Goal: Information Seeking & Learning: Learn about a topic

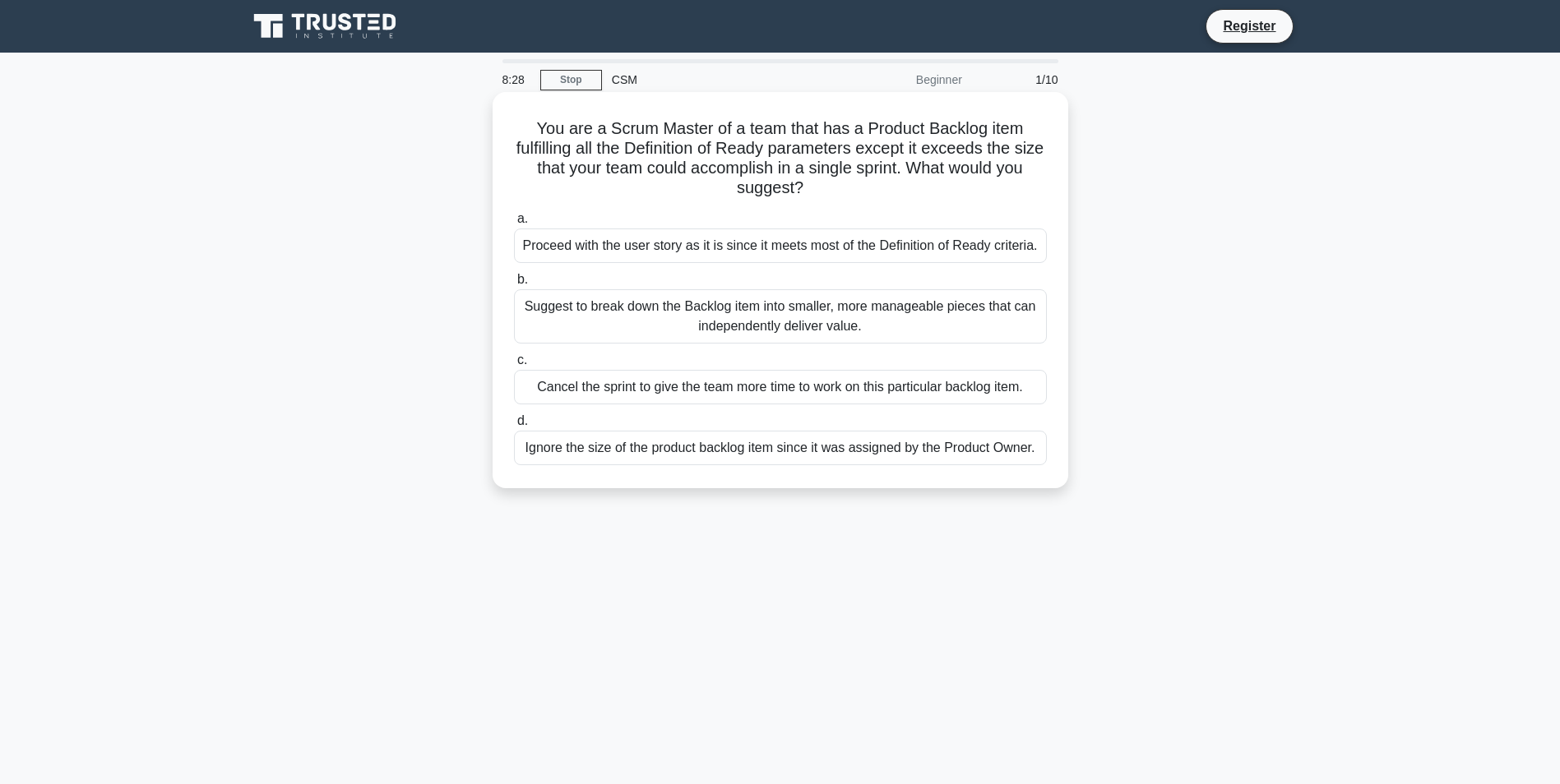
click at [576, 308] on div "Suggest to break down the Backlog item into smaller, more manageable pieces tha…" at bounding box center [780, 316] width 533 height 54
click at [514, 285] on input "b. Suggest to break down the Backlog item into smaller, more manageable pieces …" at bounding box center [514, 279] width 0 height 11
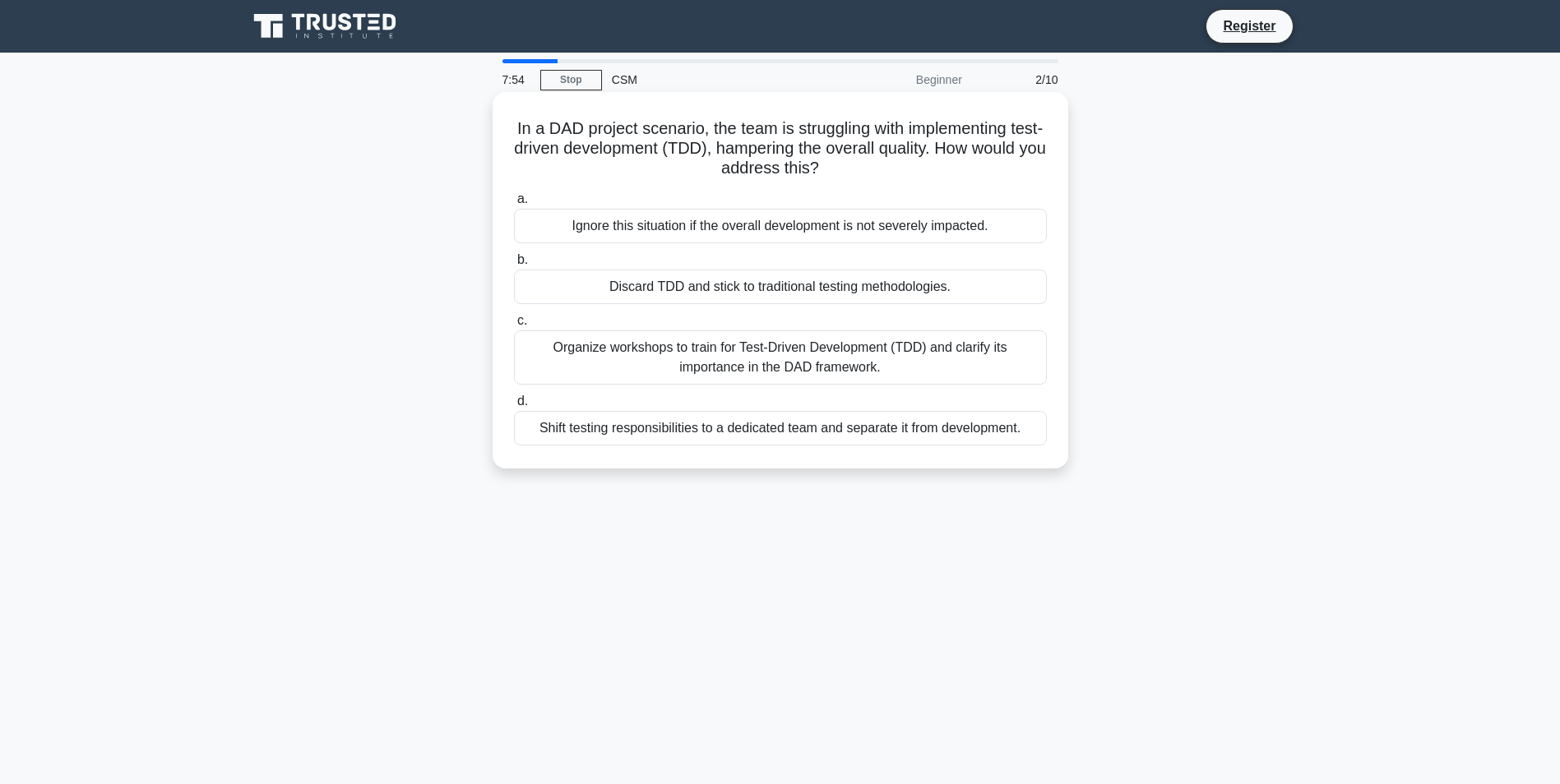
click at [664, 359] on div "Organize workshops to train for Test-Driven Development (TDD) and clarify its i…" at bounding box center [780, 357] width 533 height 54
click at [514, 326] on input "c. Organize workshops to train for Test-Driven Development (TDD) and clarify it…" at bounding box center [514, 321] width 0 height 11
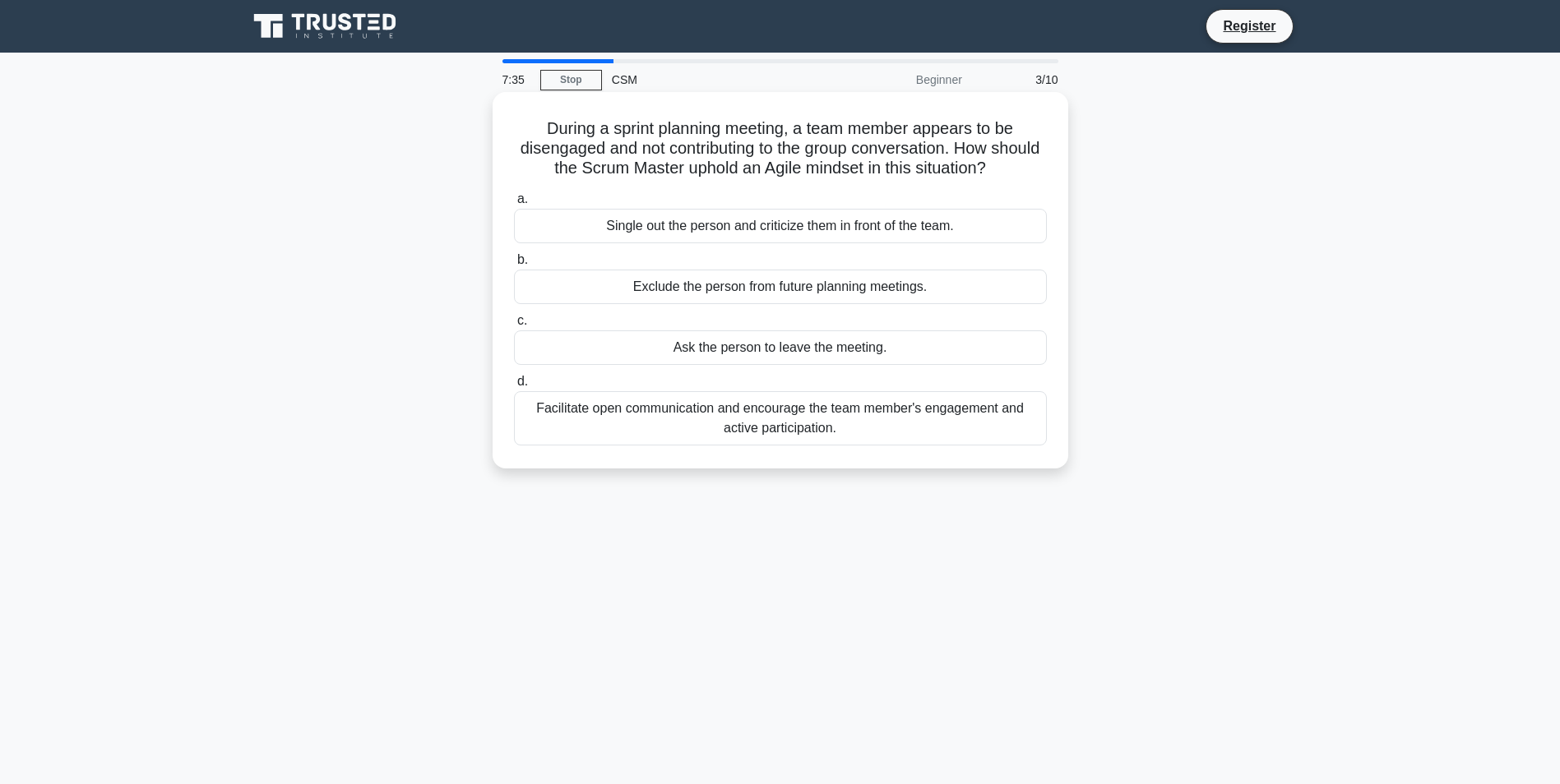
click at [838, 423] on div "Facilitate open communication and encourage the team member's engagement and ac…" at bounding box center [780, 418] width 533 height 54
click at [514, 387] on input "d. Facilitate open communication and encourage the team member's engagement and…" at bounding box center [514, 381] width 0 height 11
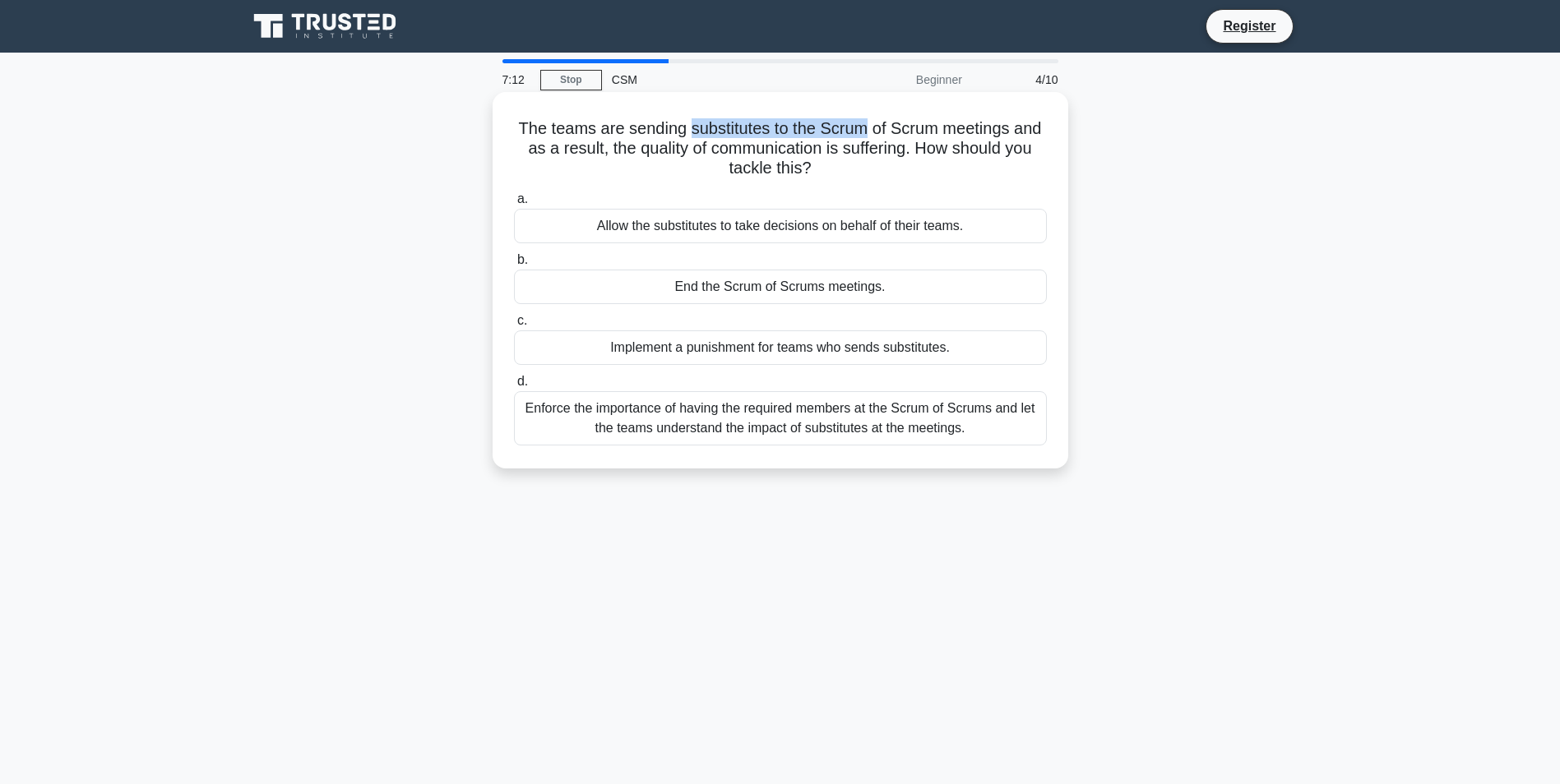
drag, startPoint x: 685, startPoint y: 127, endPoint x: 870, endPoint y: 122, distance: 185.1
click at [870, 122] on h5 "The teams are sending substitutes to the Scrum of Scrum meetings and as a resul…" at bounding box center [780, 148] width 536 height 61
copy h5 "substitutes to the Scrum"
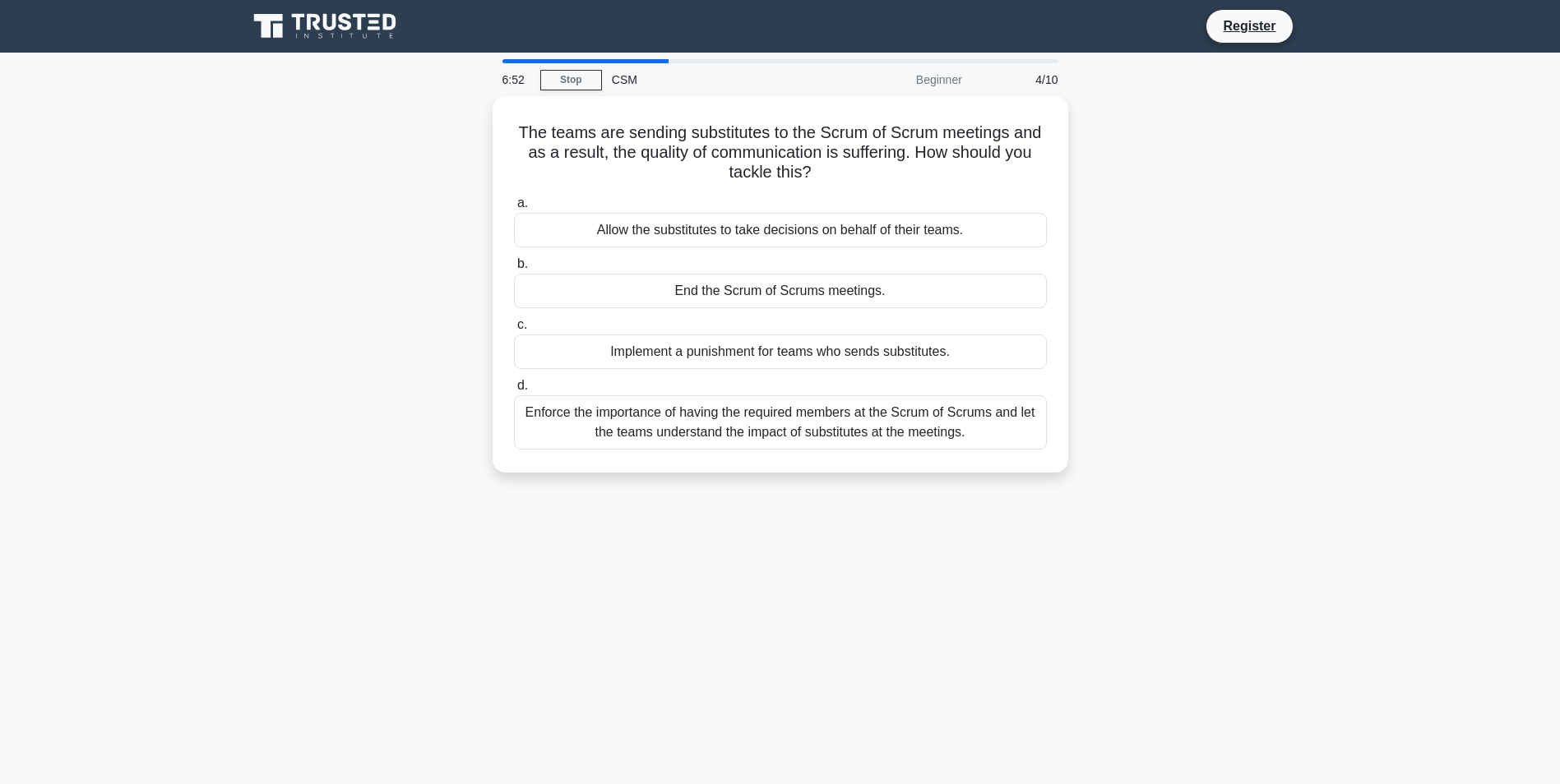
click at [390, 202] on div "The teams are sending substitutes to the Scrum of Scrum meetings and as a resul…" at bounding box center [780, 294] width 1085 height 396
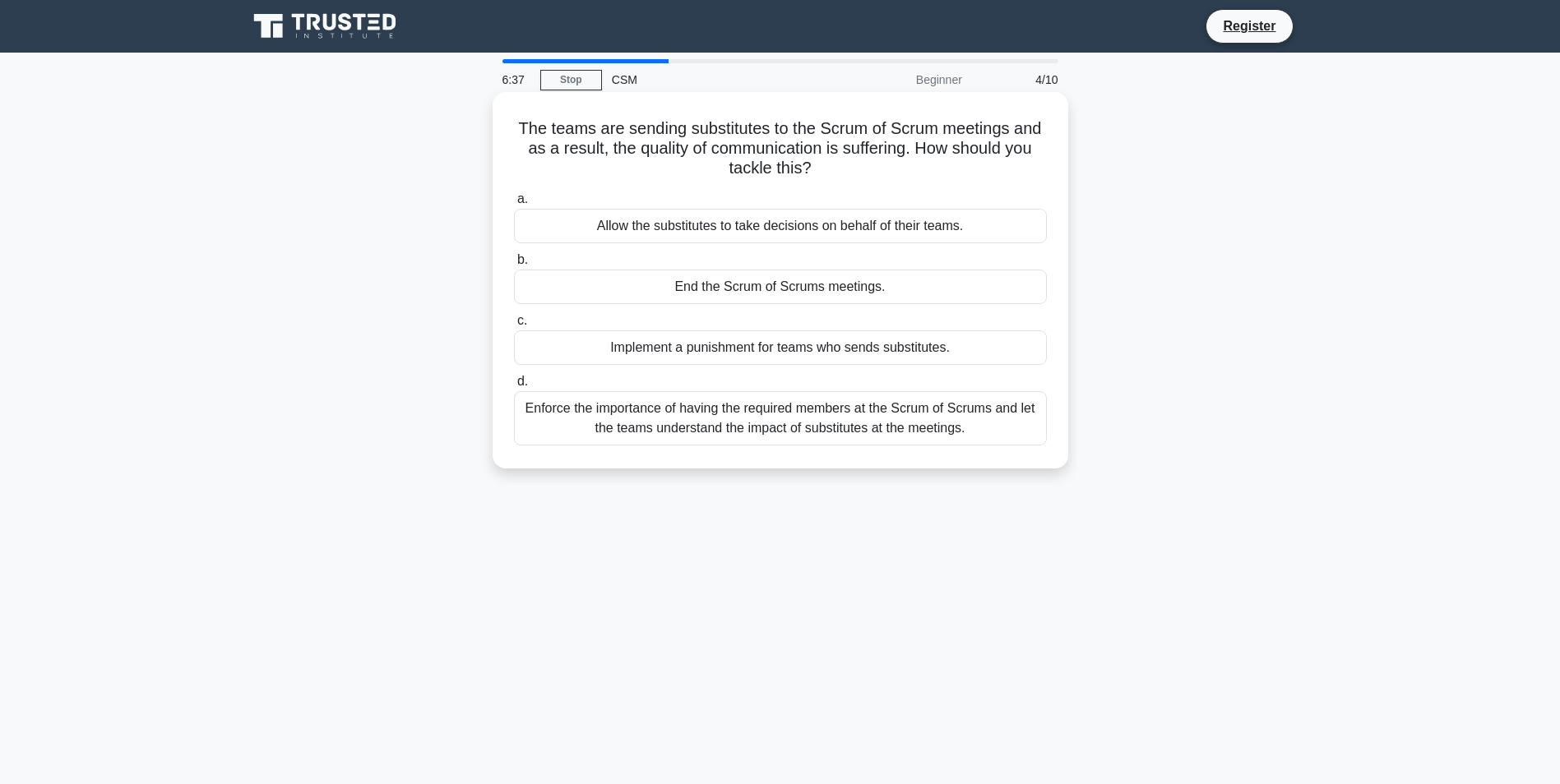
click at [934, 432] on div "Enforce the importance of having the required members at the Scrum of Scrums an…" at bounding box center [780, 418] width 533 height 54
click at [514, 387] on input "d. Enforce the importance of having the required members at the Scrum of Scrums…" at bounding box center [514, 381] width 0 height 11
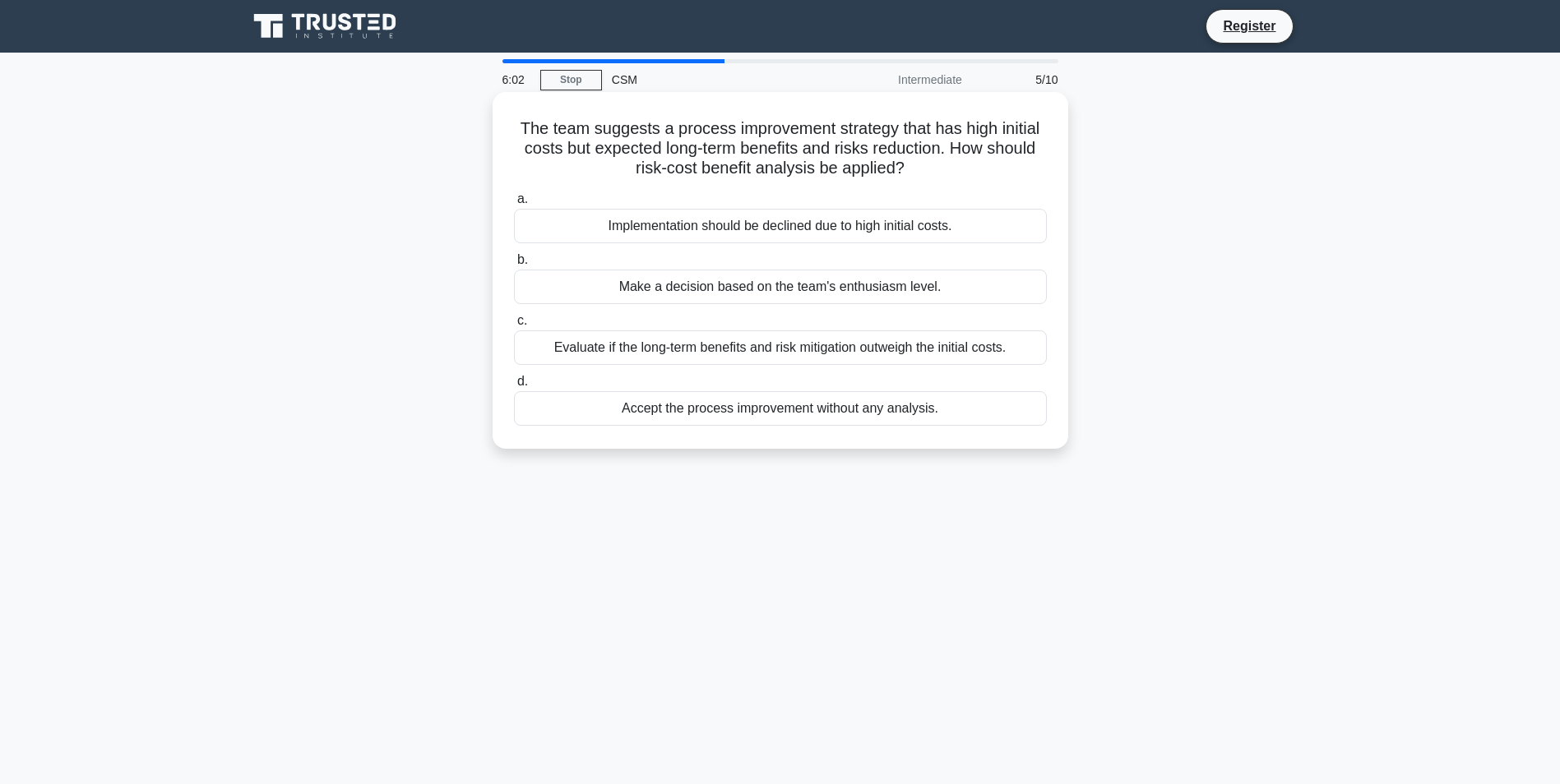
click at [888, 347] on div "Evaluate if the long-term benefits and risk mitigation outweigh the initial cos…" at bounding box center [780, 347] width 533 height 34
click at [514, 326] on input "c. Evaluate if the long-term benefits and risk mitigation outweigh the initial …" at bounding box center [514, 321] width 0 height 11
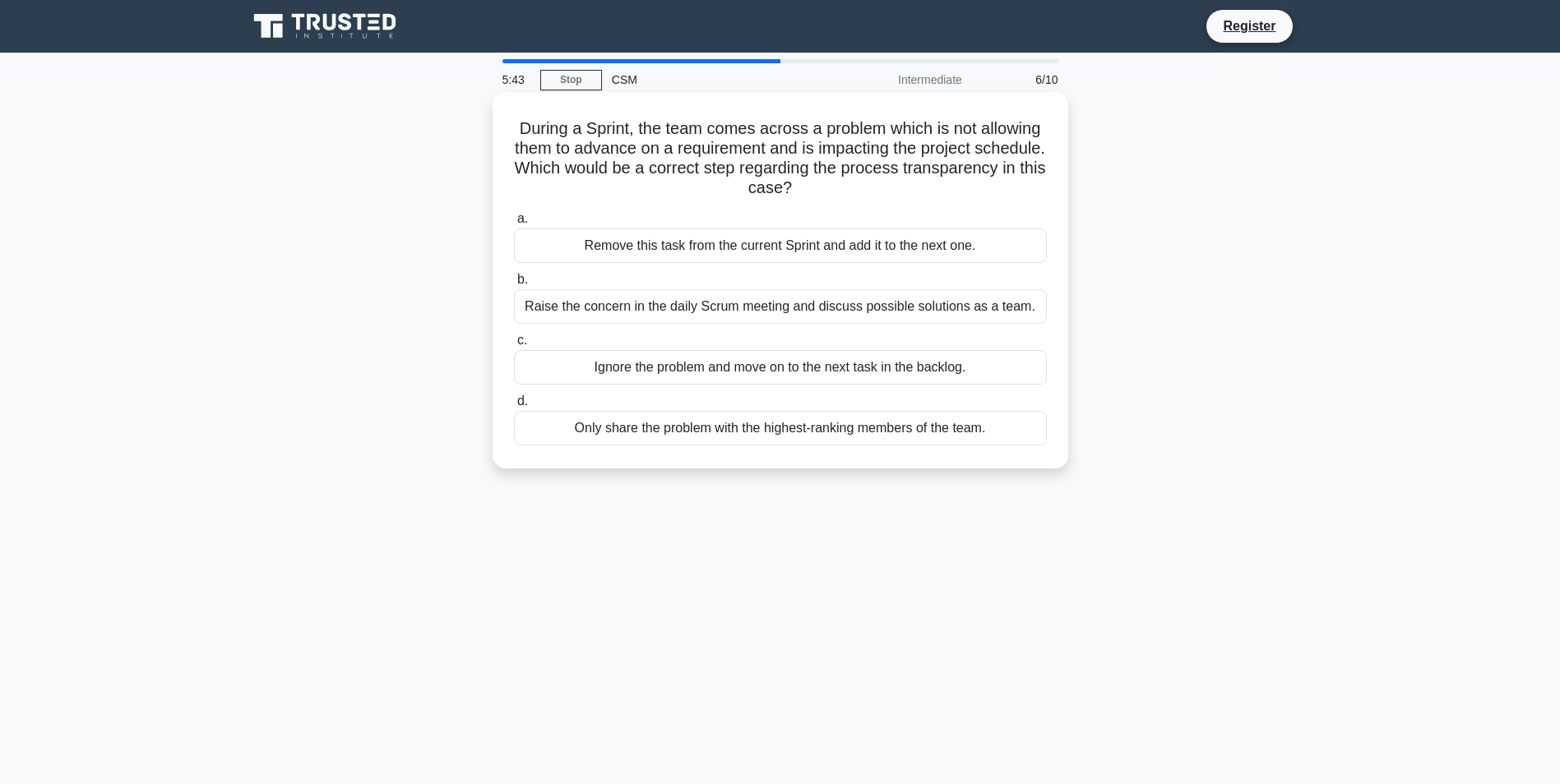
click at [712, 307] on div "Raise the concern in the daily Scrum meeting and discuss possible solutions as …" at bounding box center [780, 306] width 533 height 34
click at [514, 285] on input "b. Raise the concern in the daily Scrum meeting and discuss possible solutions …" at bounding box center [514, 279] width 0 height 11
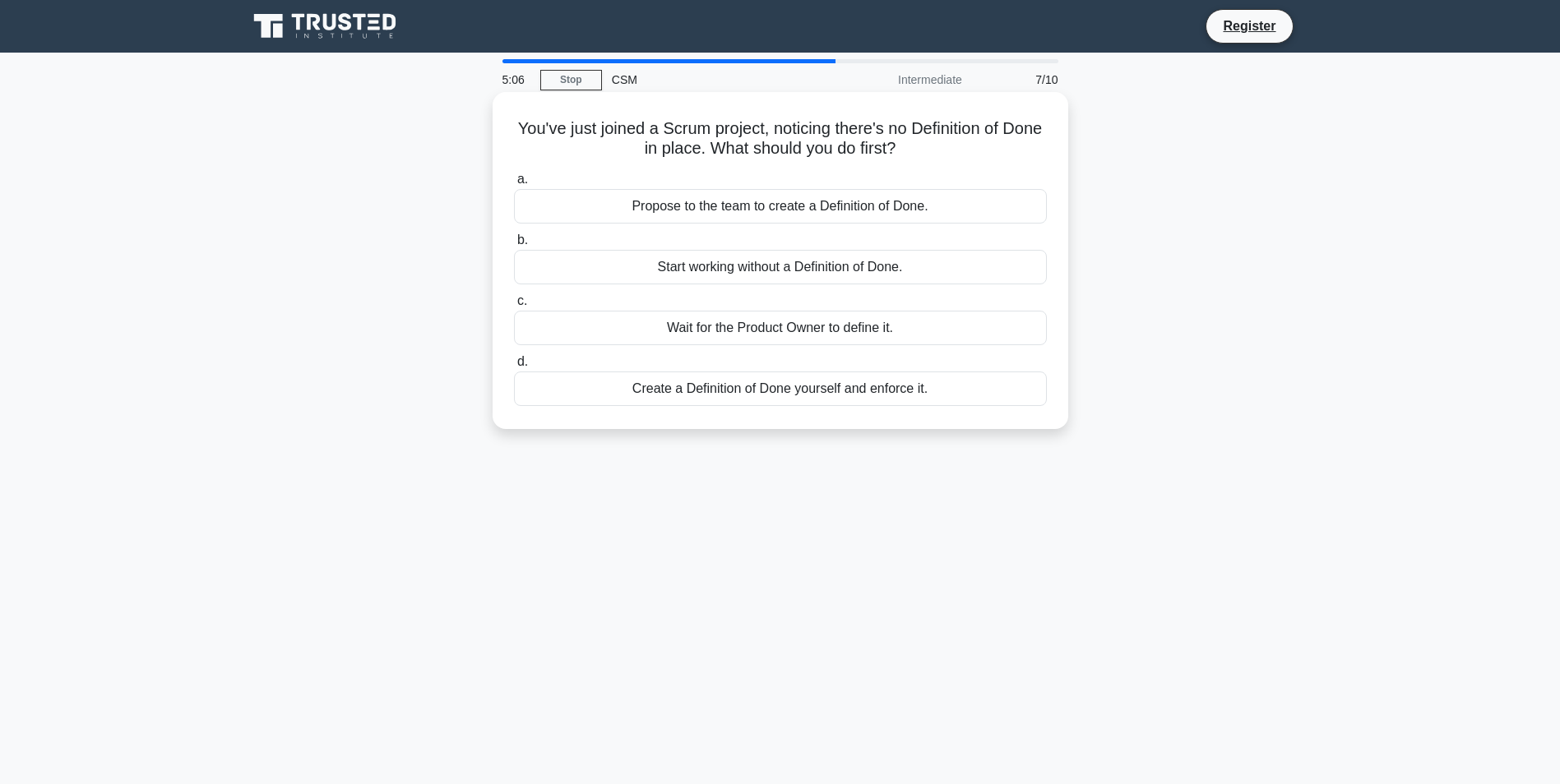
click at [926, 211] on div "Propose to the team to create a Definition of Done." at bounding box center [780, 206] width 533 height 34
click at [514, 185] on input "a. Propose to the team to create a Definition of Done." at bounding box center [514, 179] width 0 height 11
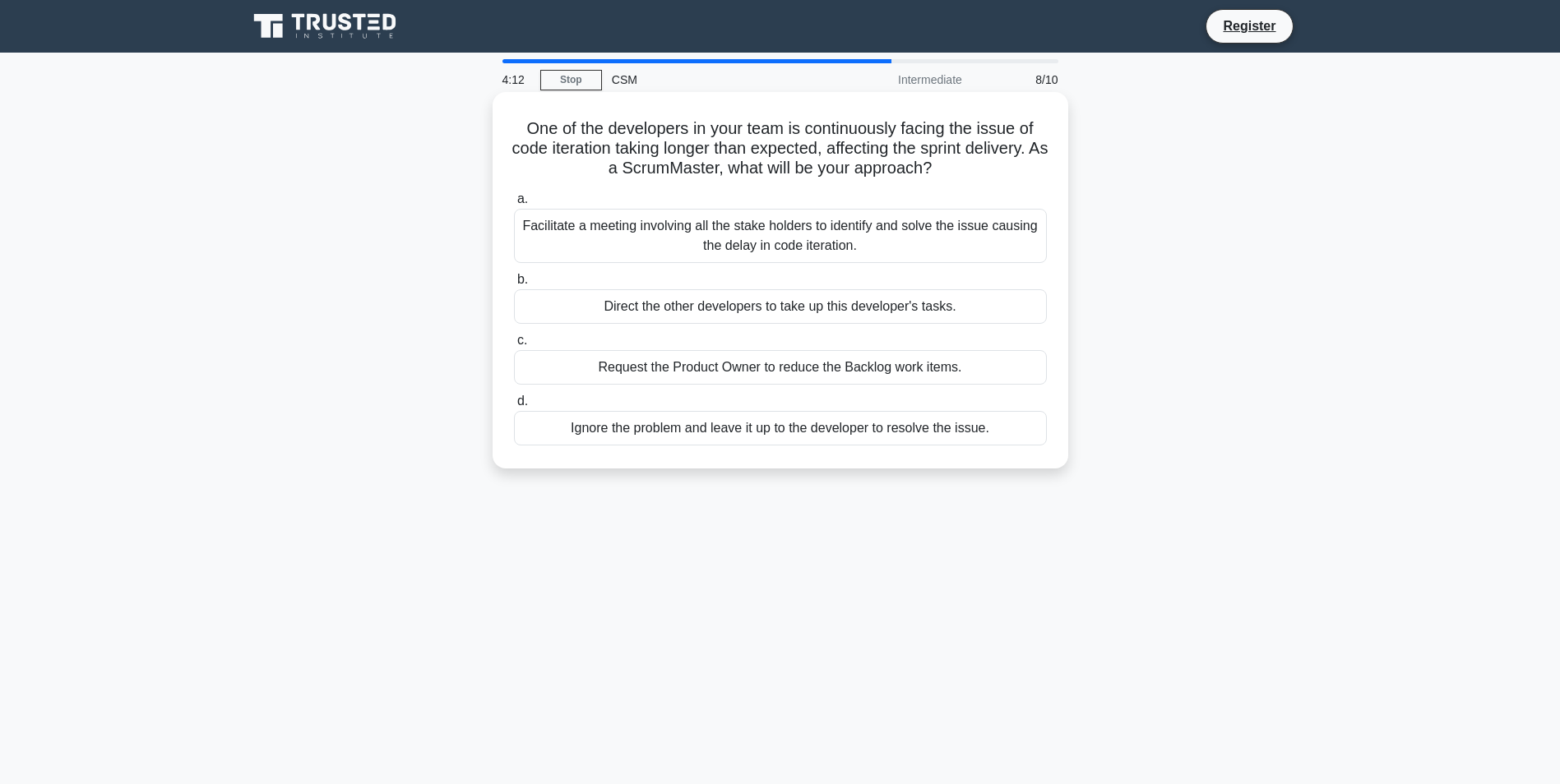
click at [996, 242] on div "Facilitate a meeting involving all the stake holders to identify and solve the …" at bounding box center [780, 235] width 533 height 54
click at [514, 204] on input "a. Facilitate a meeting involving all the stake holders to identify and solve t…" at bounding box center [514, 199] width 0 height 11
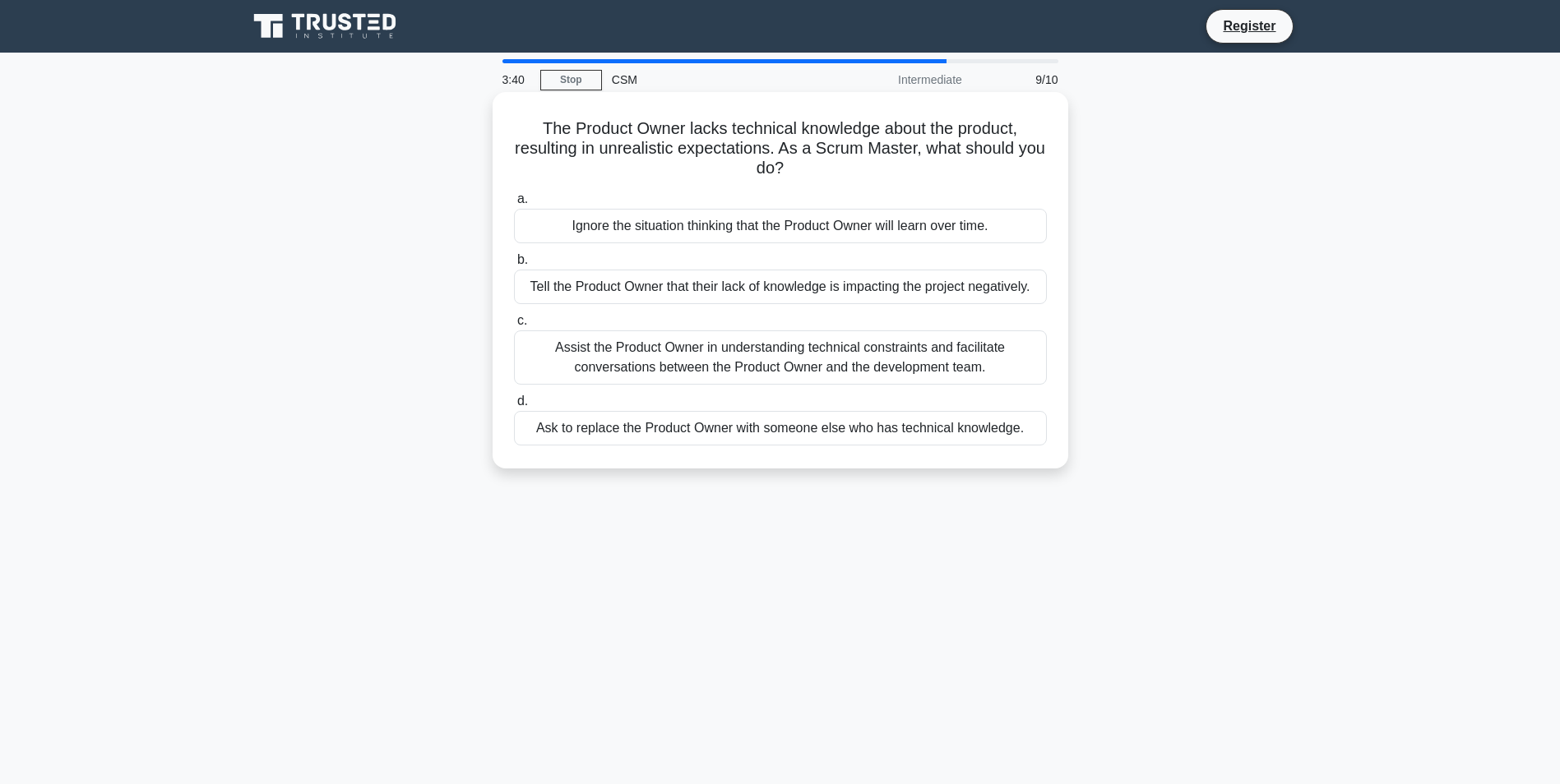
click at [950, 353] on div "Assist the Product Owner in understanding technical constraints and facilitate …" at bounding box center [780, 357] width 533 height 54
click at [514, 326] on input "c. Assist the Product Owner in understanding technical constraints and facilita…" at bounding box center [514, 321] width 0 height 11
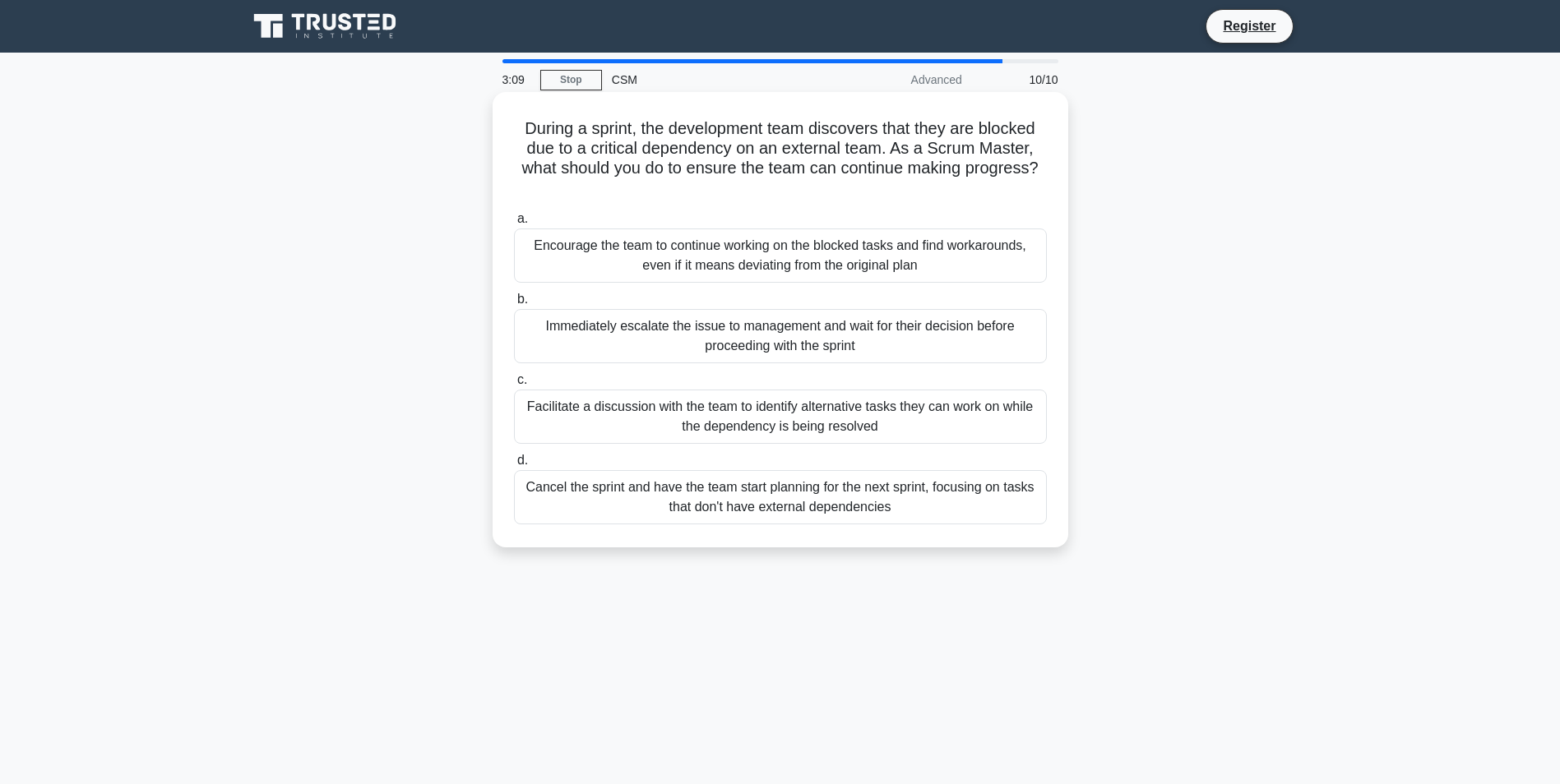
click at [803, 413] on div "Facilitate a discussion with the team to identify alternative tasks they can wo…" at bounding box center [780, 416] width 533 height 54
click at [514, 385] on input "c. Facilitate a discussion with the team to identify alternative tasks they can…" at bounding box center [514, 380] width 0 height 11
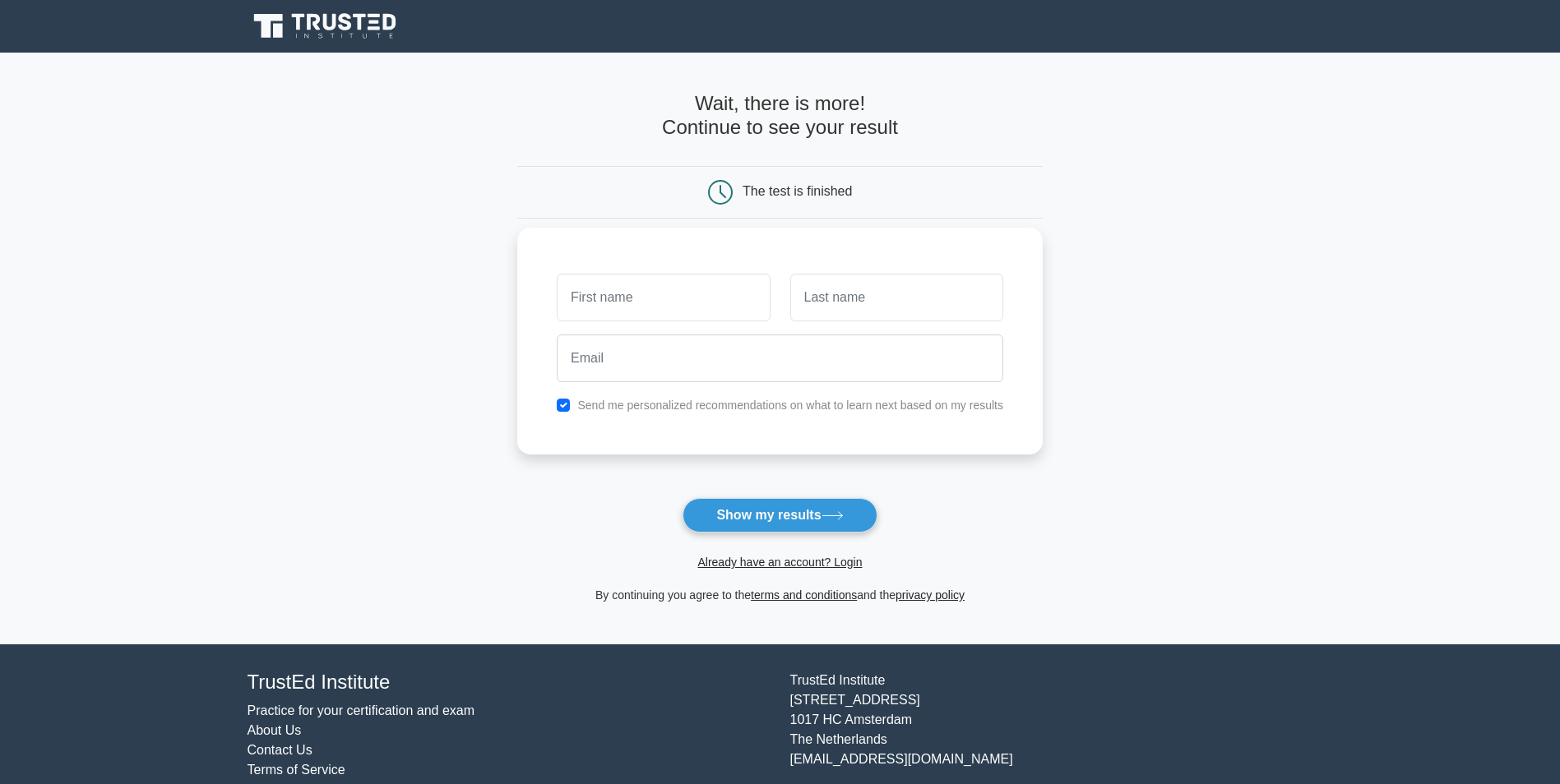
click at [716, 316] on input "text" at bounding box center [662, 297] width 213 height 48
type input "Ouiam"
click at [748, 379] on input "email" at bounding box center [779, 358] width 446 height 48
type input "[EMAIL_ADDRESS][DOMAIN_NAME]"
click at [788, 515] on button "Show my results" at bounding box center [779, 515] width 194 height 34
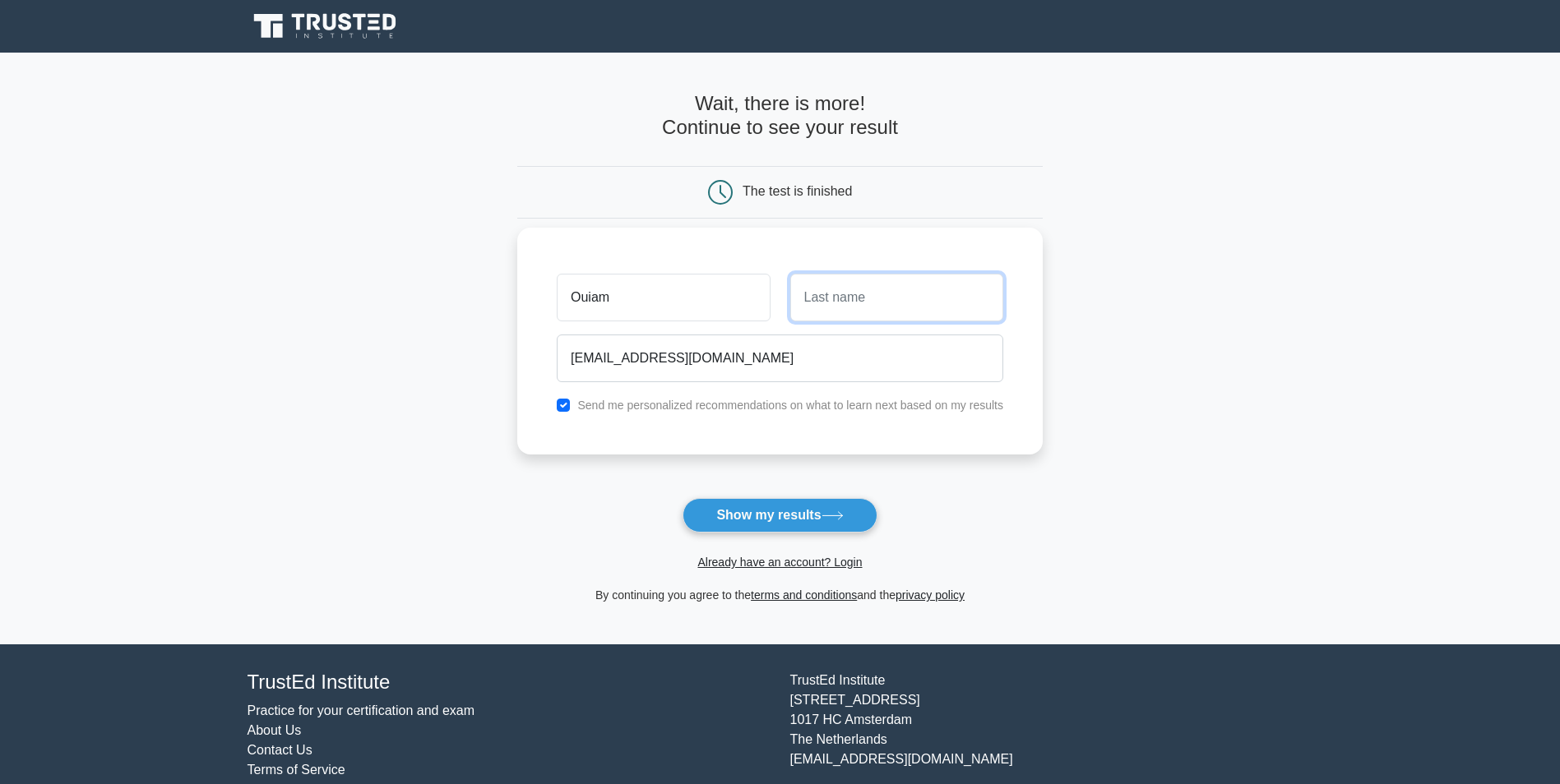
click at [851, 304] on input "text" at bounding box center [896, 297] width 213 height 48
type input "Hichour"
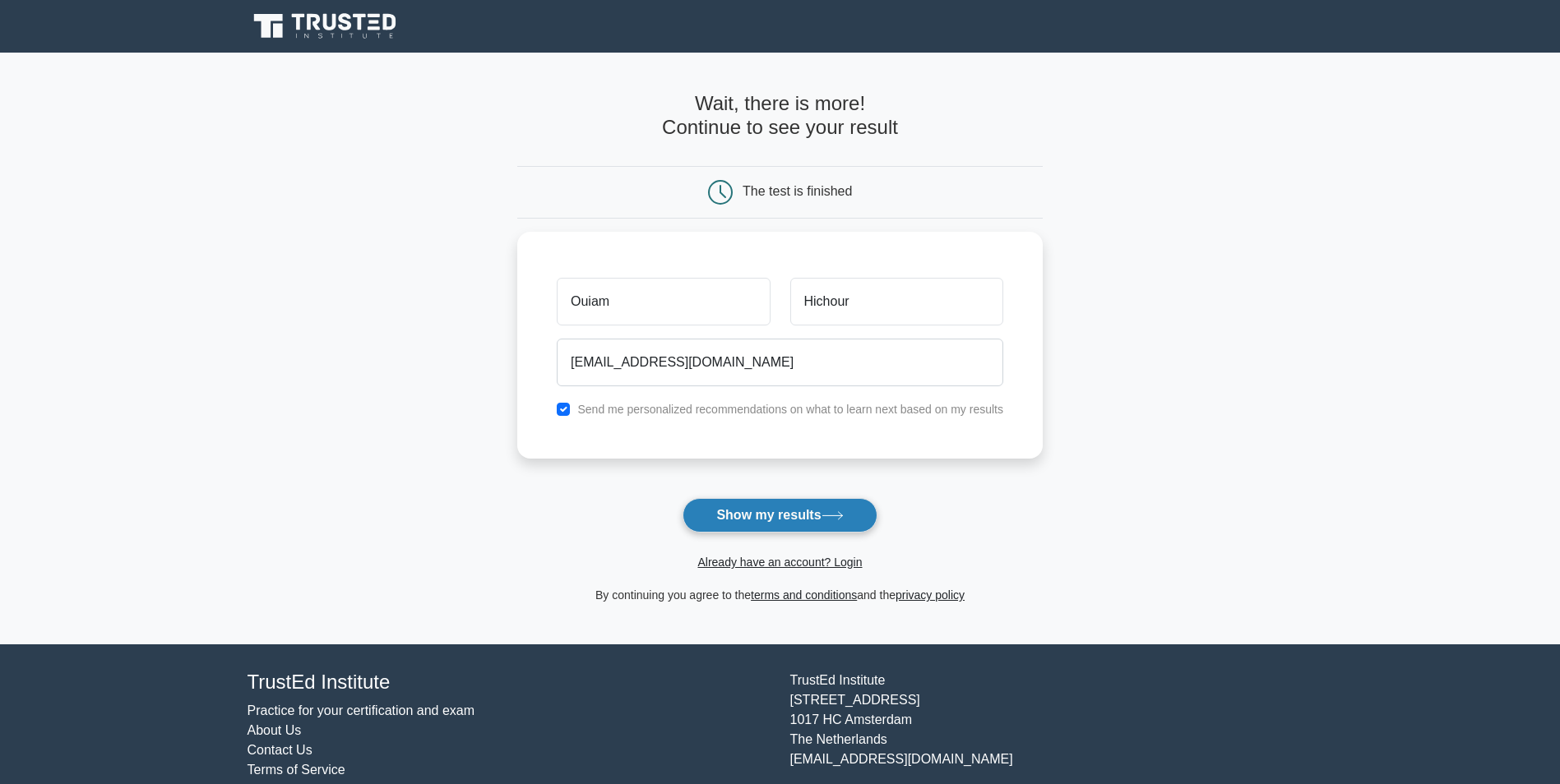
click at [774, 515] on button "Show my results" at bounding box center [779, 515] width 194 height 34
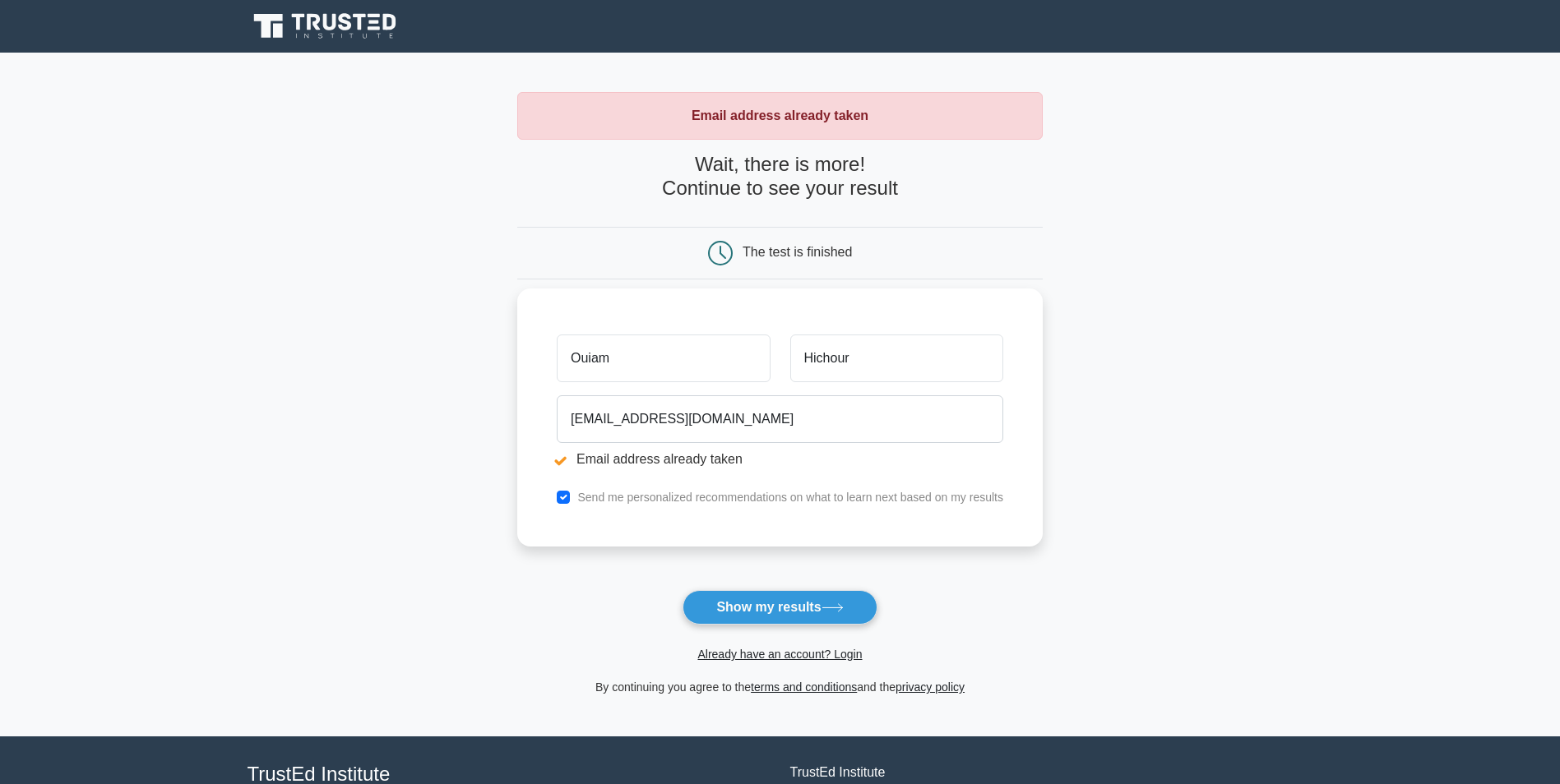
click at [622, 492] on label "Send me personalized recommendations on what to learn next based on my results" at bounding box center [790, 497] width 426 height 13
click at [618, 498] on label "Send me personalized recommendations on what to learn next based on my results" at bounding box center [790, 497] width 426 height 13
click at [735, 604] on button "Show my results" at bounding box center [779, 607] width 194 height 34
click at [674, 415] on input "[EMAIL_ADDRESS][DOMAIN_NAME]" at bounding box center [779, 419] width 446 height 48
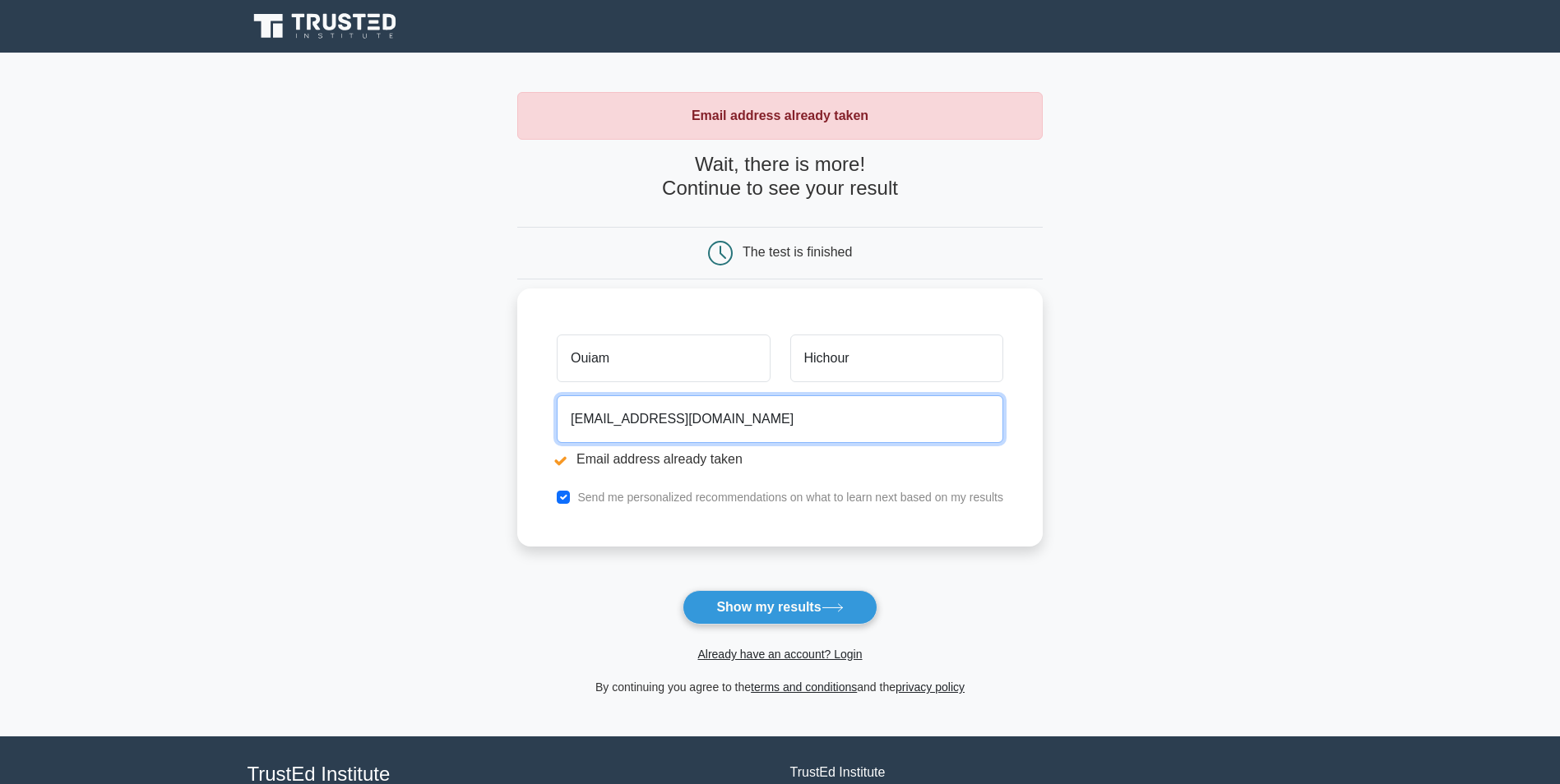
click at [674, 414] on input "[EMAIL_ADDRESS][DOMAIN_NAME]" at bounding box center [779, 419] width 446 height 48
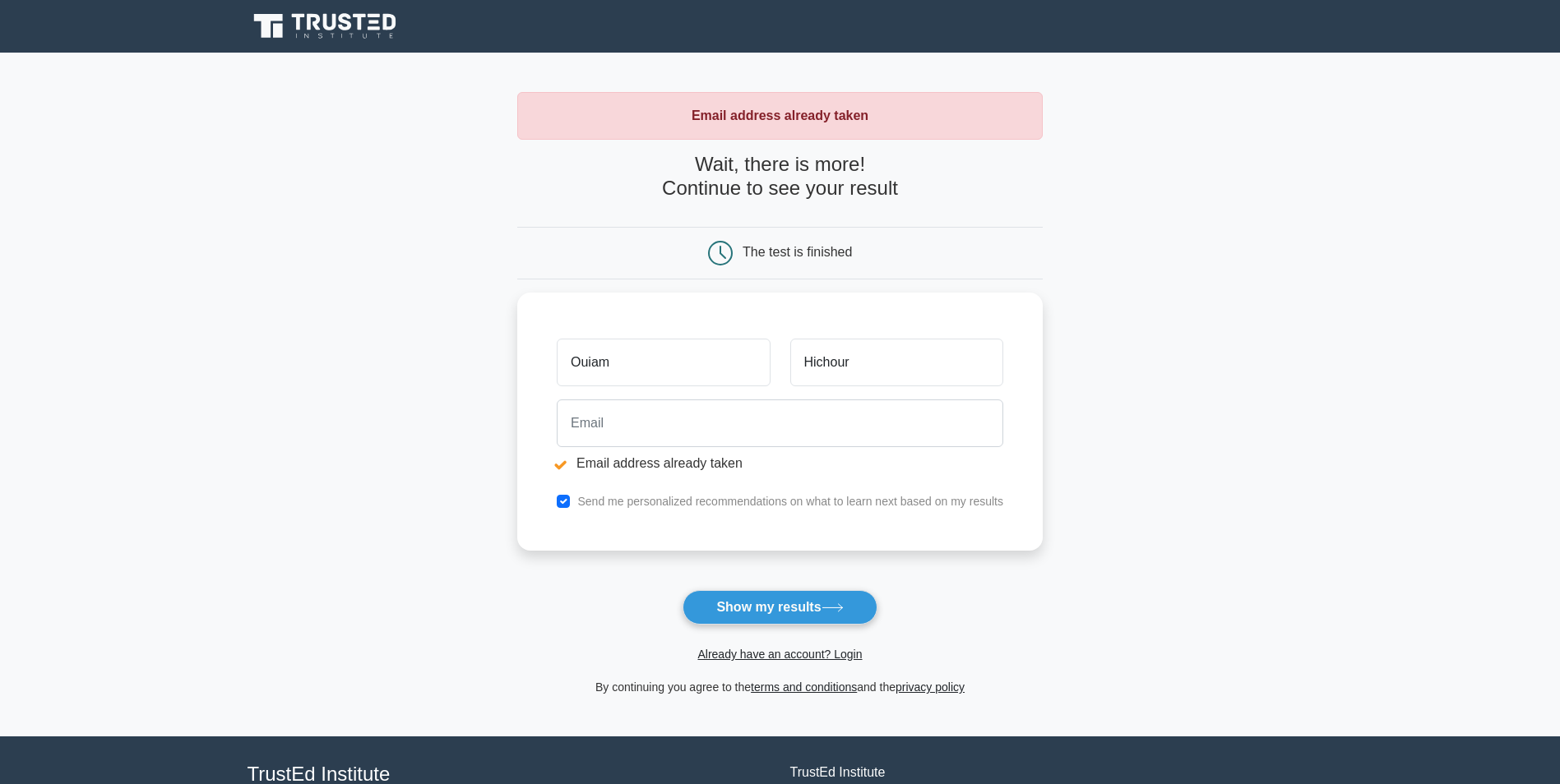
drag, startPoint x: 739, startPoint y: 178, endPoint x: 781, endPoint y: 170, distance: 42.8
click at [781, 170] on h4 "Wait, there is more! Continue to see your result" at bounding box center [780, 176] width 526 height 48
drag, startPoint x: 781, startPoint y: 170, endPoint x: 772, endPoint y: 232, distance: 62.6
click at [772, 232] on div "The test is finished" at bounding box center [780, 253] width 526 height 53
click at [700, 499] on label "Send me personalized recommendations on what to learn next based on my results" at bounding box center [790, 497] width 426 height 13
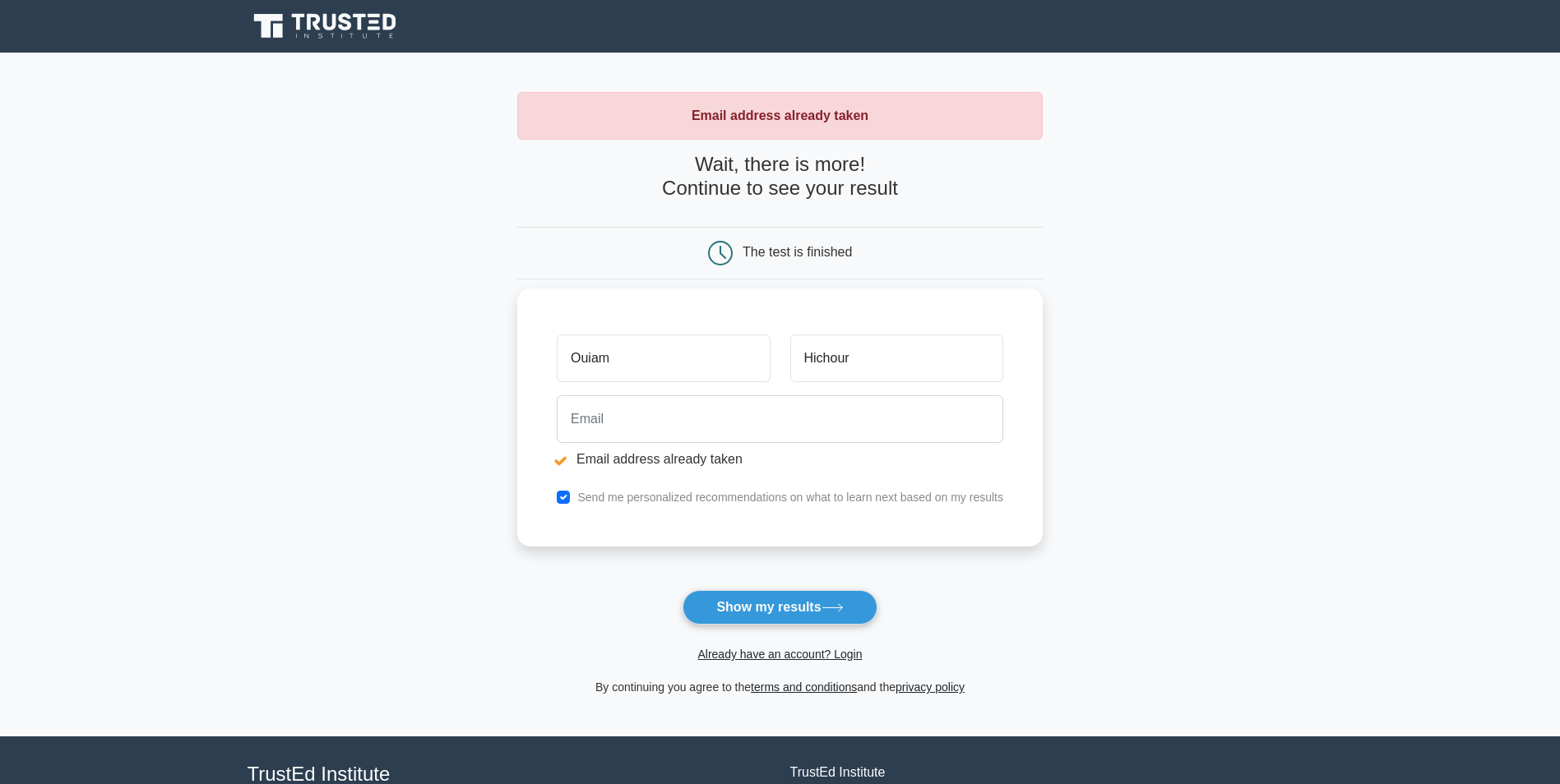
click at [683, 497] on label "Send me personalized recommendations on what to learn next based on my results" at bounding box center [790, 497] width 426 height 13
click at [737, 655] on link "Already have an account? Login" at bounding box center [779, 655] width 164 height 13
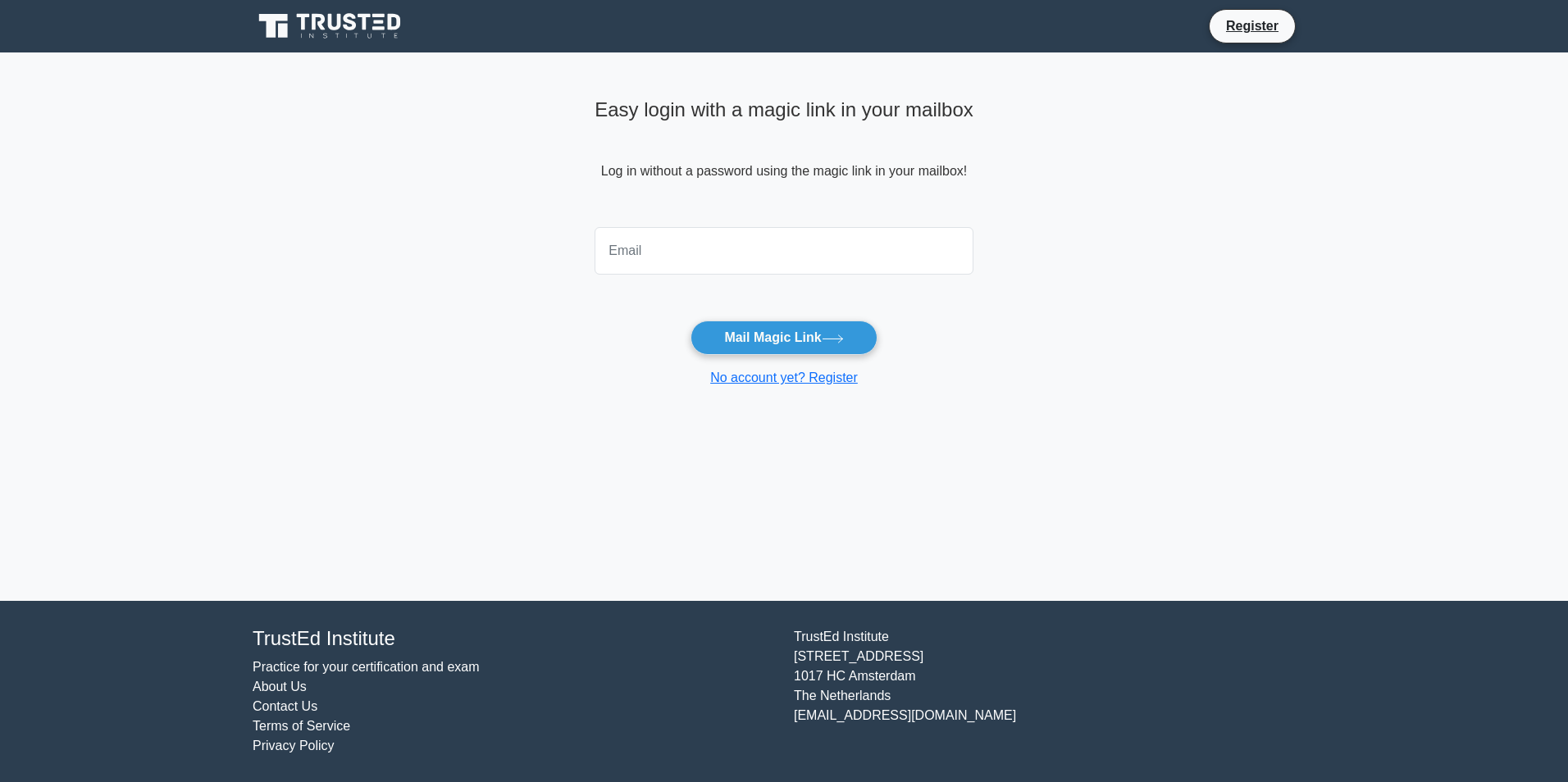
click at [737, 264] on input "email" at bounding box center [784, 250] width 378 height 47
type input "[EMAIL_ADDRESS][DOMAIN_NAME]"
click at [737, 340] on button "Mail Magic Link" at bounding box center [784, 337] width 186 height 34
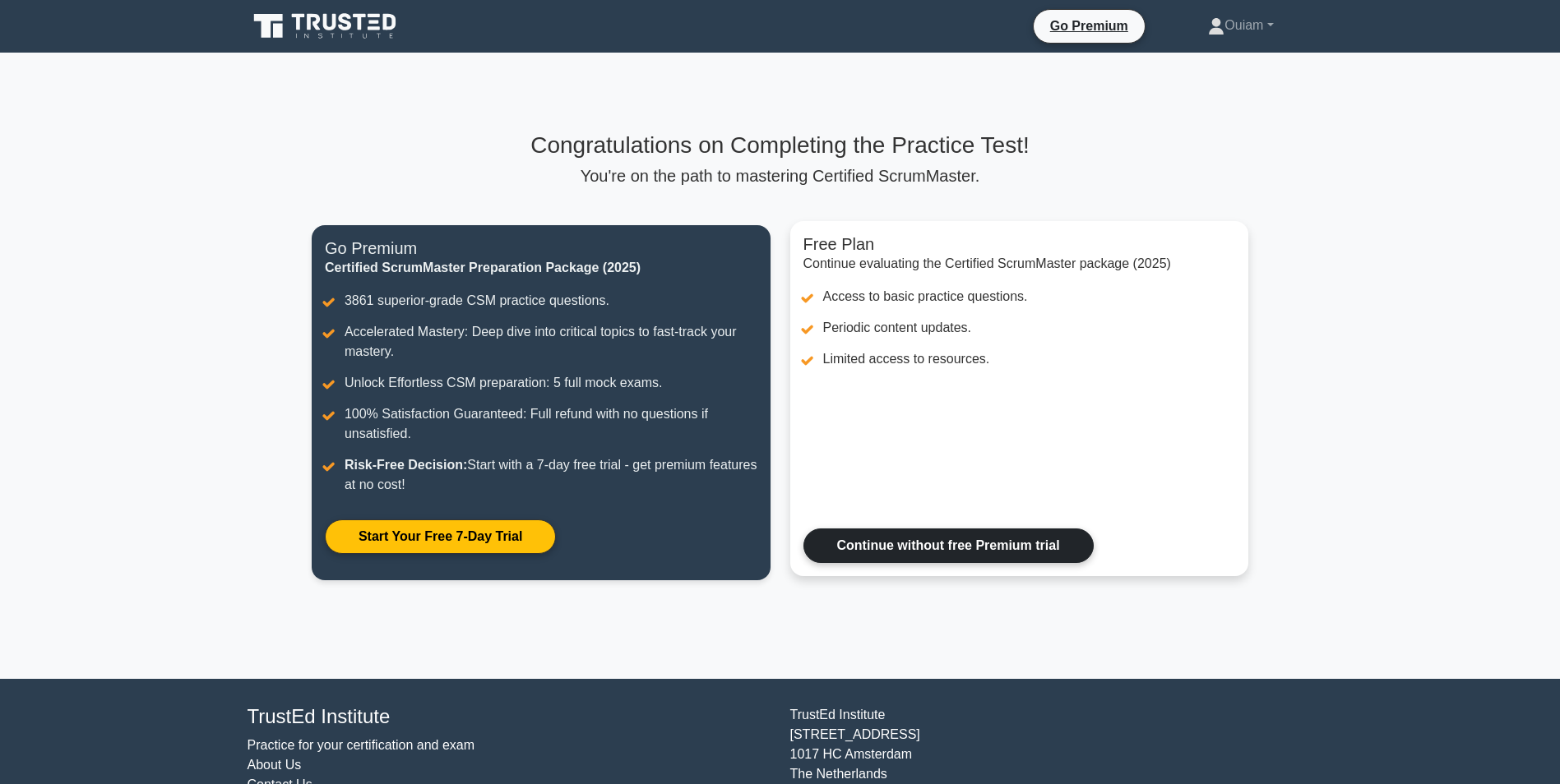
click at [932, 551] on link "Continue without free Premium trial" at bounding box center [949, 545] width 290 height 34
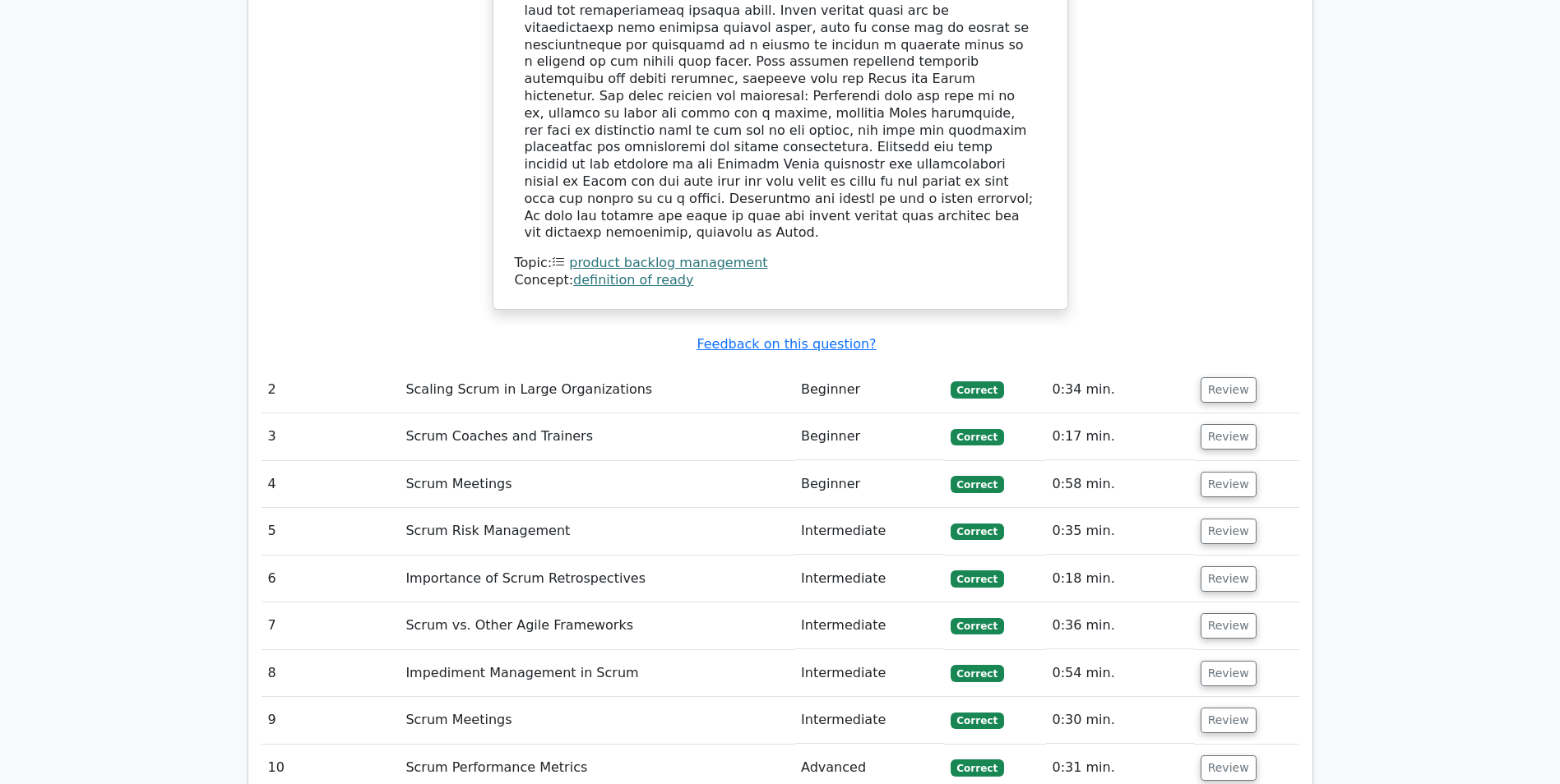
scroll to position [2088, 0]
click at [1226, 375] on button "Review" at bounding box center [1228, 388] width 56 height 26
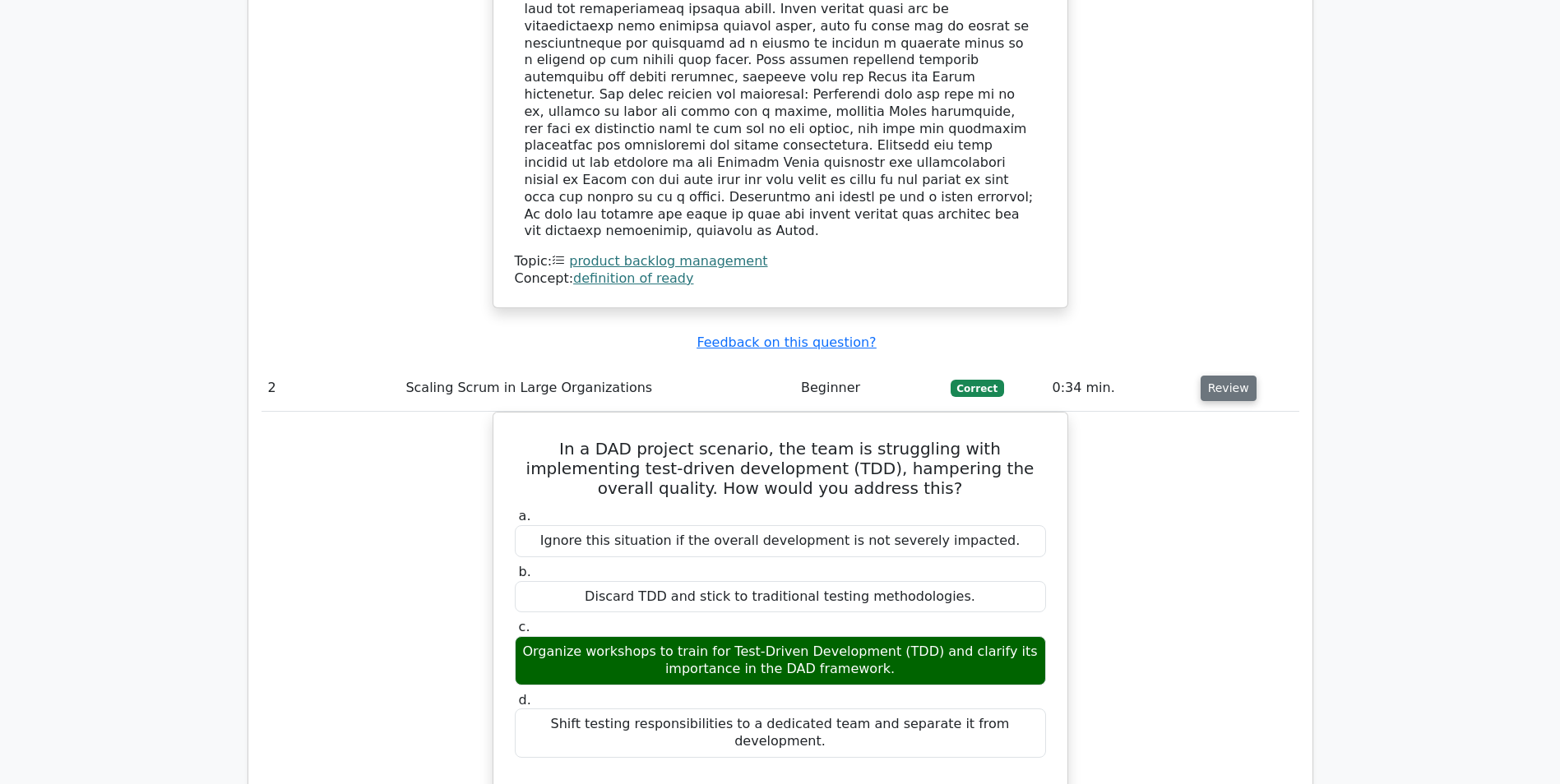
click at [1224, 375] on button "Review" at bounding box center [1228, 388] width 56 height 26
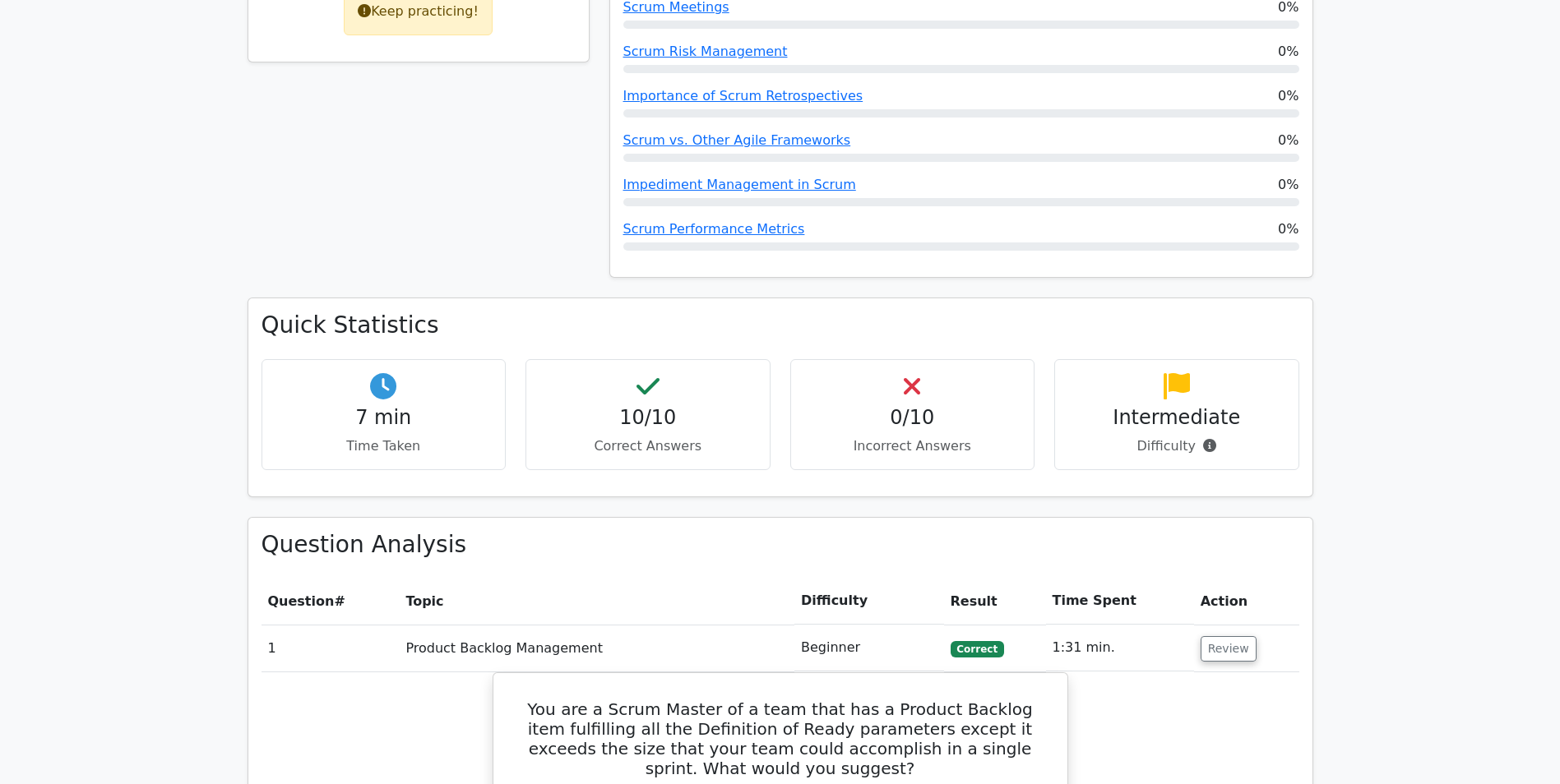
scroll to position [609, 0]
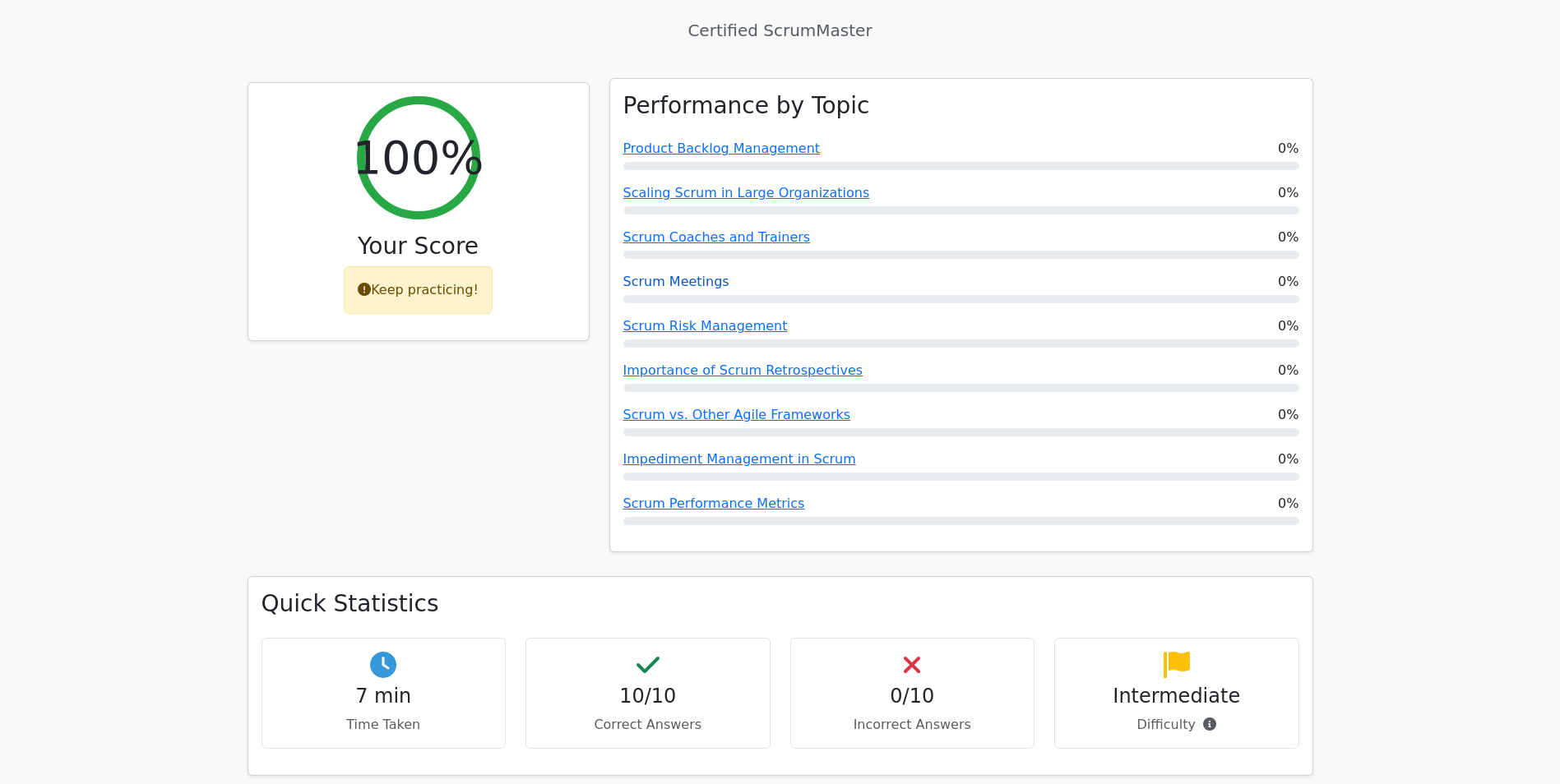
click at [653, 274] on link "Scrum Meetings" at bounding box center [676, 281] width 106 height 16
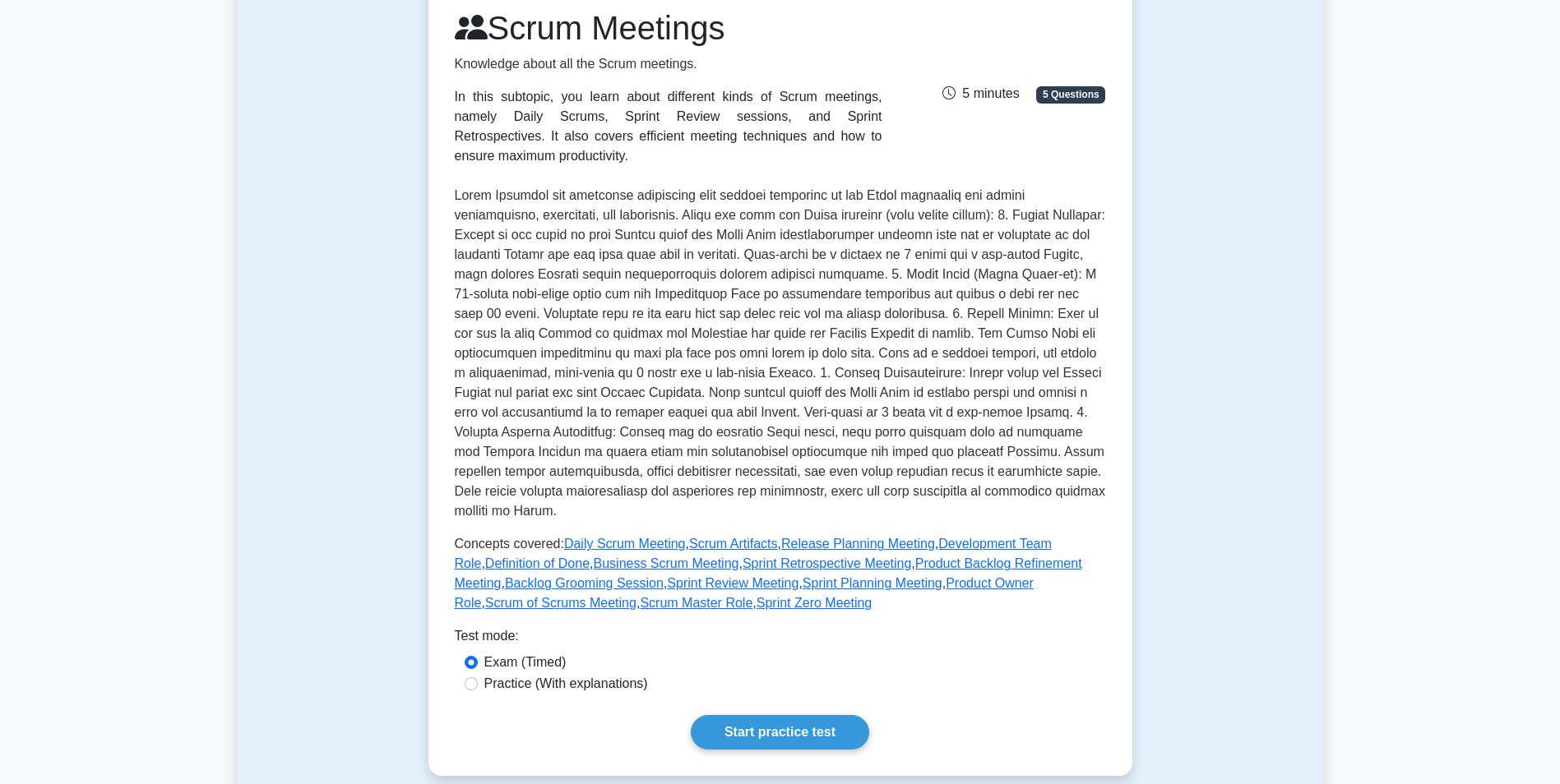
scroll to position [219, 0]
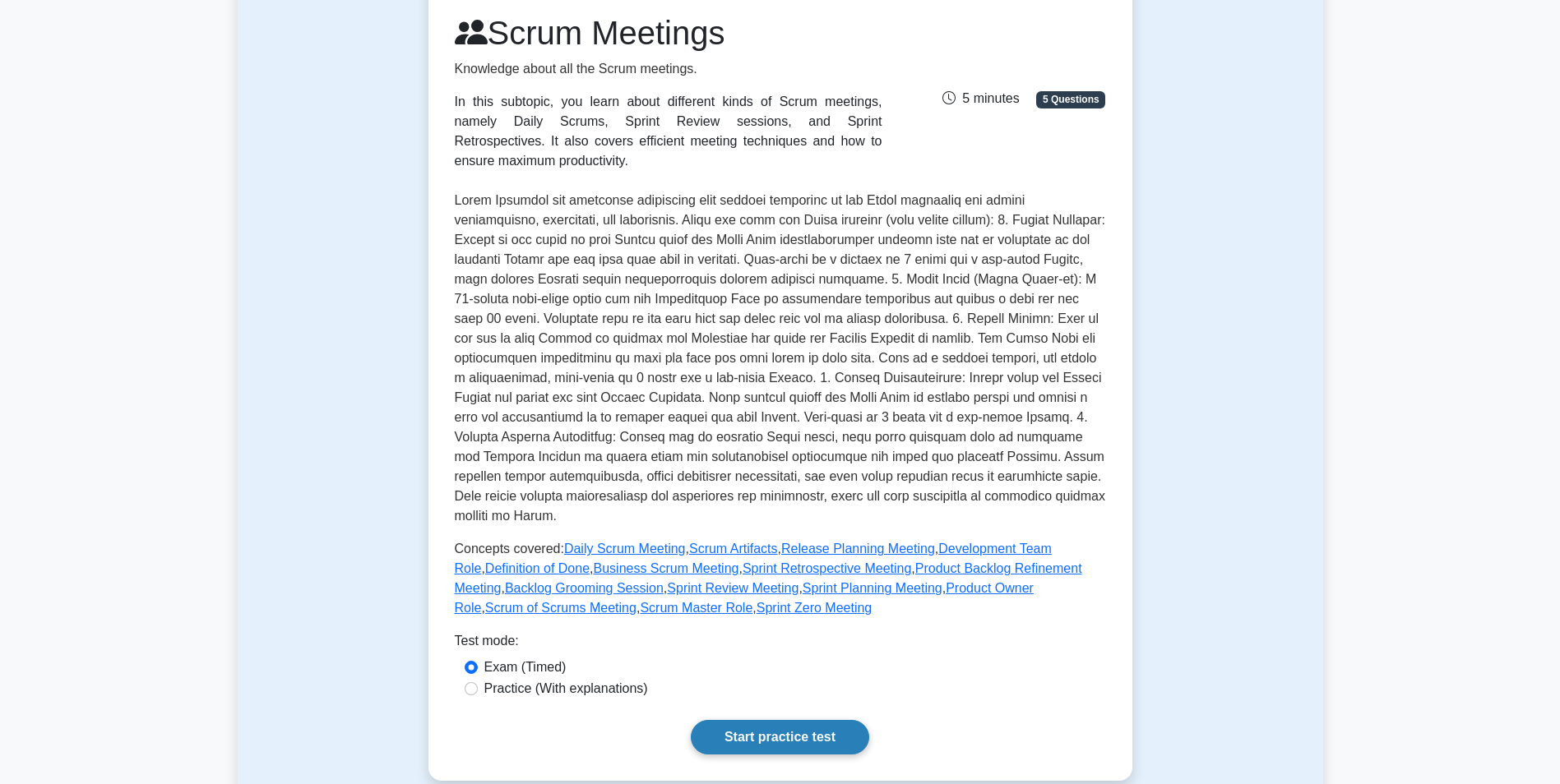
click at [814, 721] on link "Start practice test" at bounding box center [780, 737] width 179 height 34
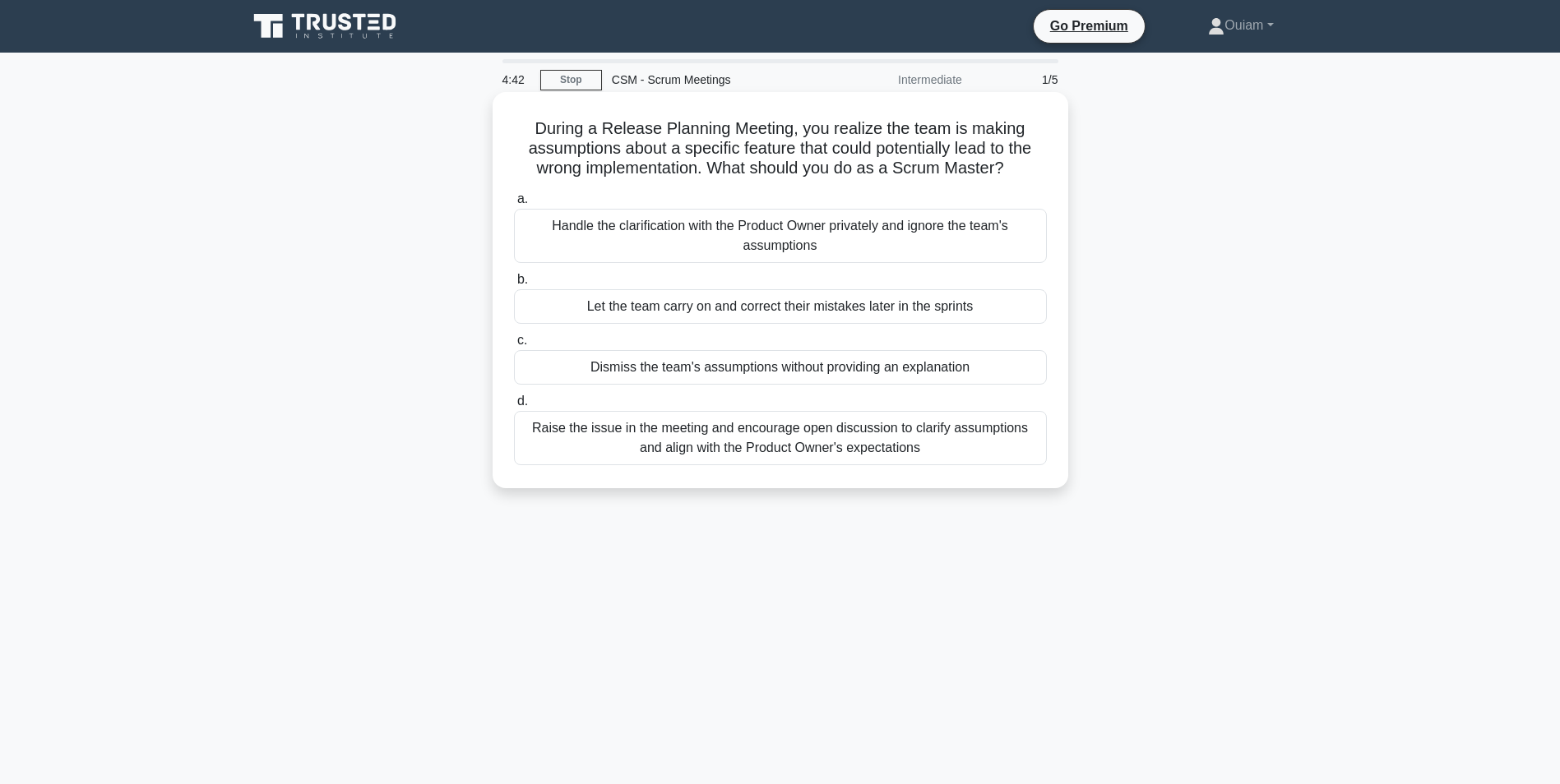
click at [883, 439] on div "Raise the issue in the meeting and encourage open discussion to clarify assumpt…" at bounding box center [780, 438] width 533 height 54
click at [514, 407] on input "d. Raise the issue in the meeting and encourage open discussion to clarify assu…" at bounding box center [514, 401] width 0 height 11
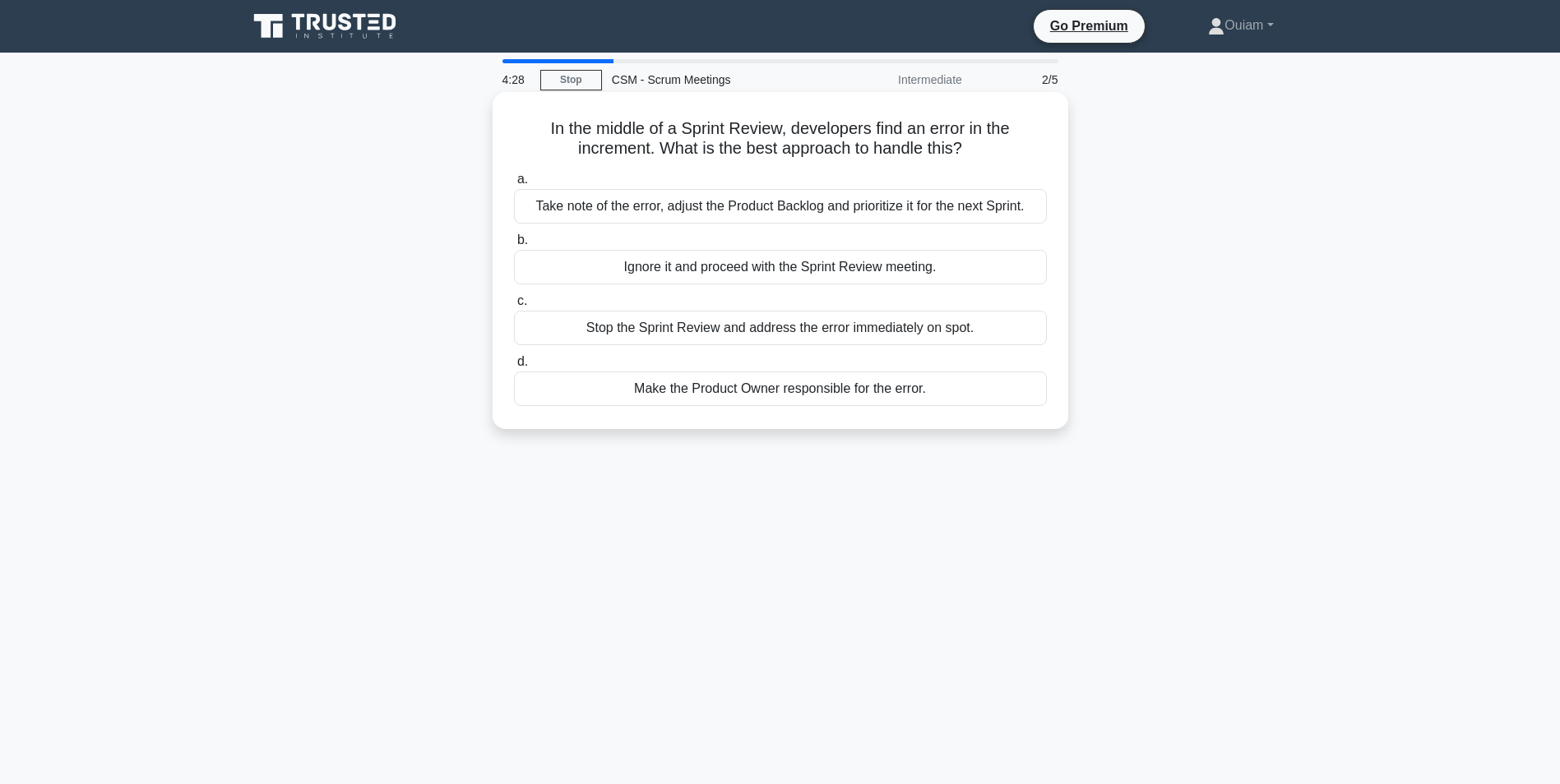
click at [764, 196] on div "Take note of the error, adjust the Product Backlog and prioritize it for the ne…" at bounding box center [780, 206] width 533 height 34
click at [514, 185] on input "a. Take note of the error, adjust the Product Backlog and prioritize it for the…" at bounding box center [514, 179] width 0 height 11
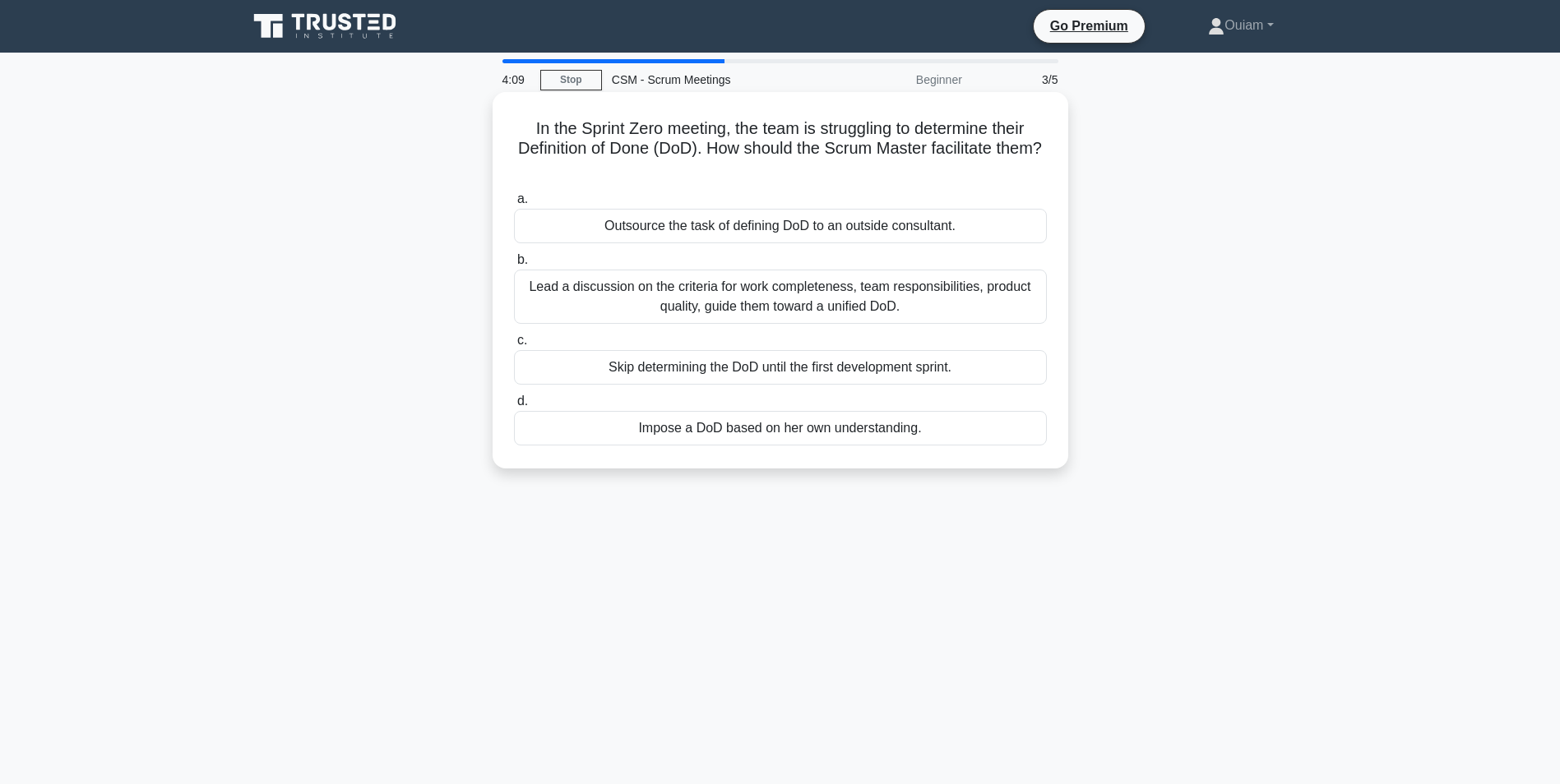
click at [894, 293] on div "Lead a discussion on the criteria for work completeness, team responsibilities,…" at bounding box center [780, 296] width 533 height 54
click at [514, 265] on input "b. Lead a discussion on the criteria for work completeness, team responsibiliti…" at bounding box center [514, 260] width 0 height 11
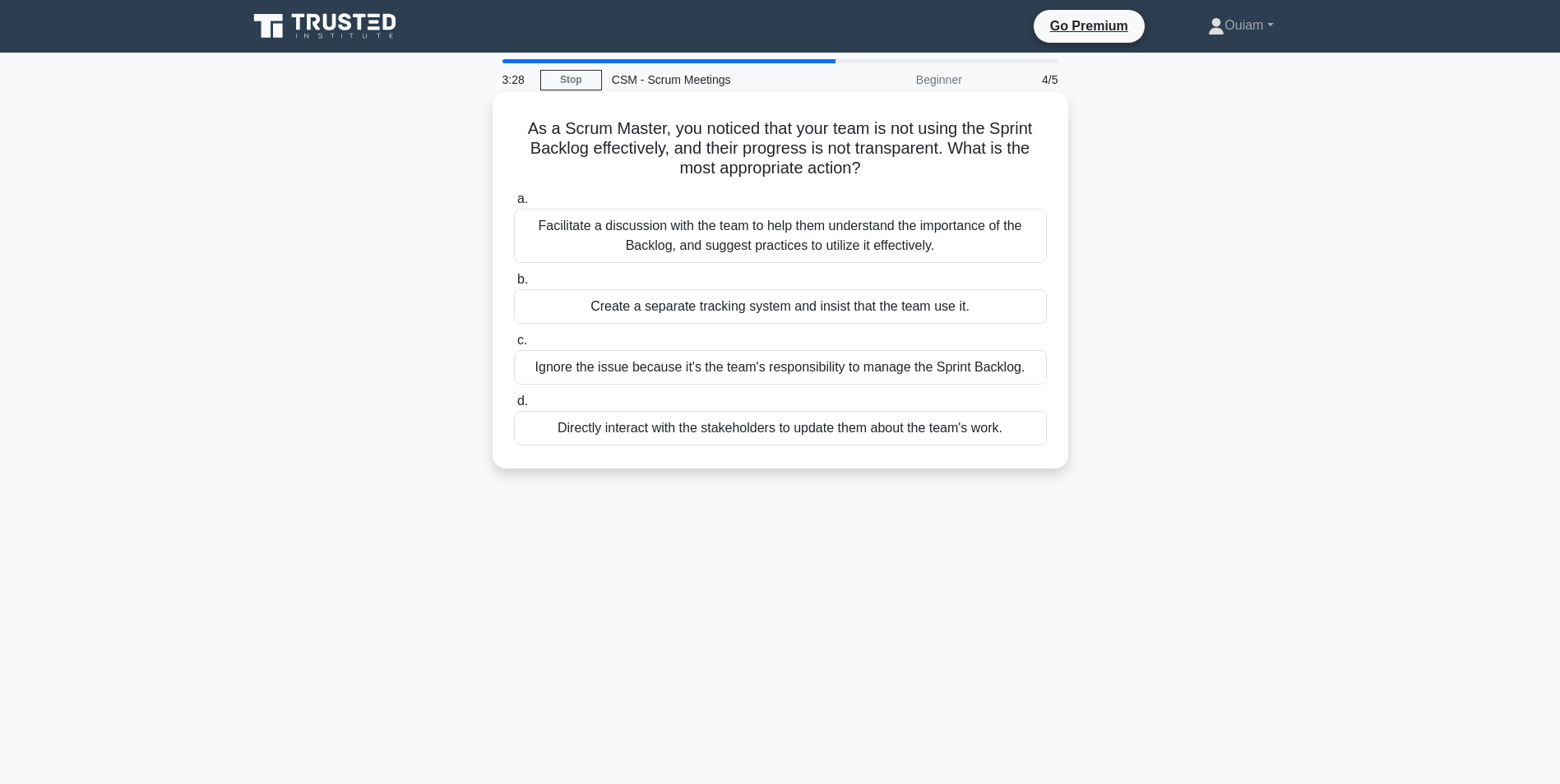
click at [824, 235] on div "Facilitate a discussion with the team to help them understand the importance of…" at bounding box center [780, 235] width 533 height 54
click at [514, 204] on input "a. Facilitate a discussion with the team to help them understand the importance…" at bounding box center [514, 199] width 0 height 11
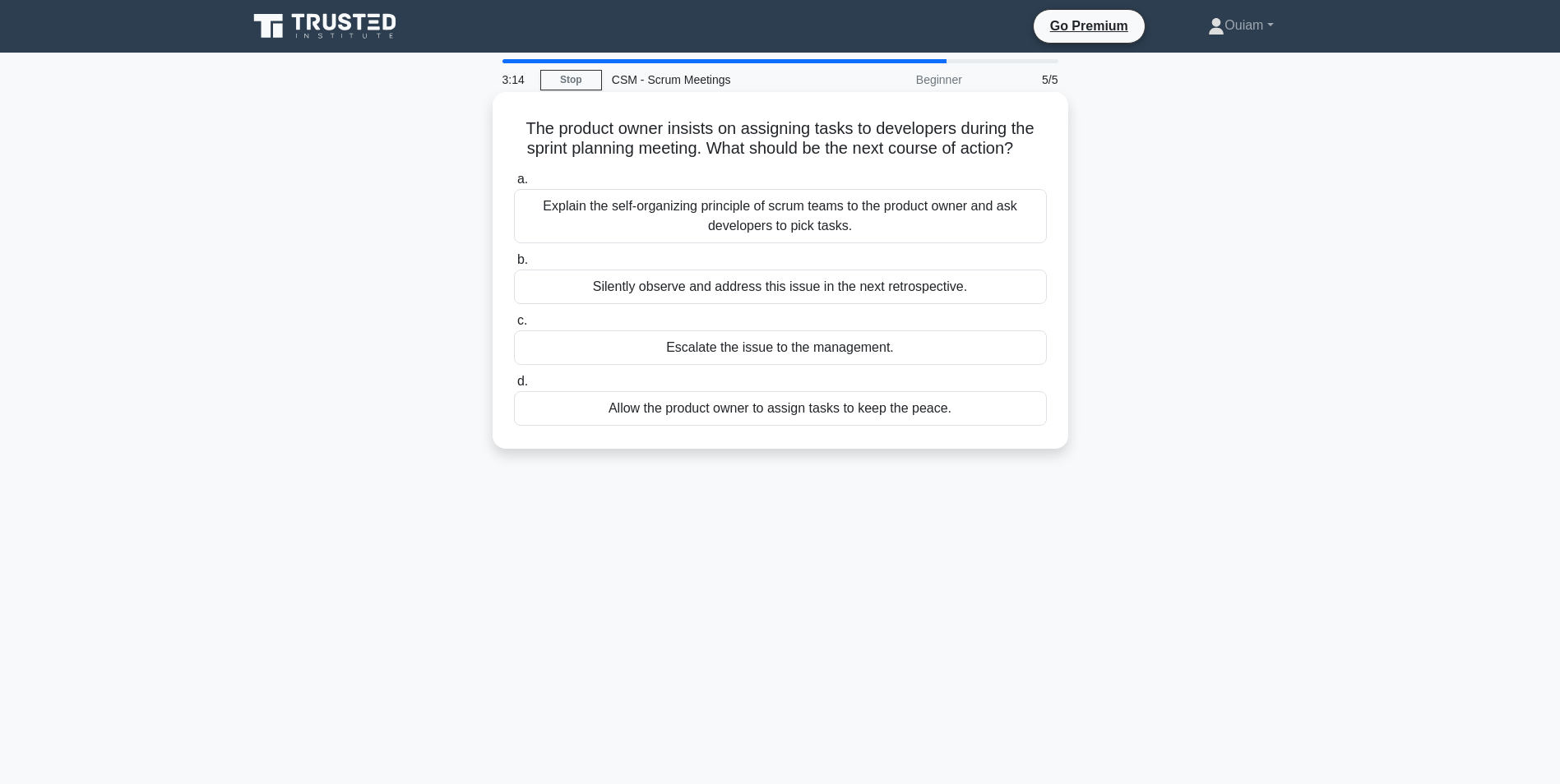
click at [782, 221] on div "Explain the self-organizing principle of scrum teams to the product owner and a…" at bounding box center [780, 216] width 533 height 54
click at [514, 185] on input "a. Explain the self-organizing principle of scrum teams to the product owner an…" at bounding box center [514, 179] width 0 height 11
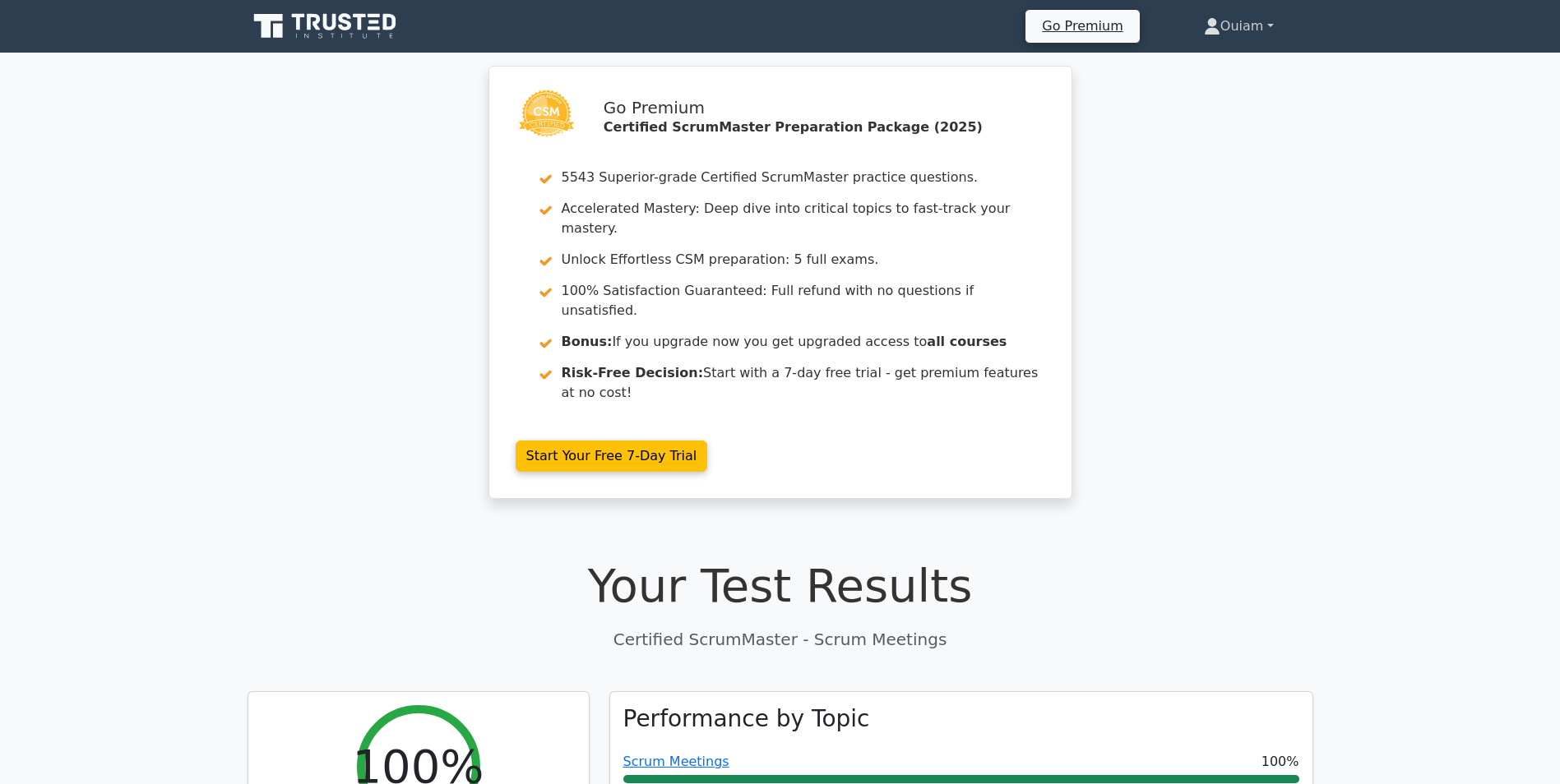
click at [1221, 33] on link "Ouiam" at bounding box center [1239, 26] width 148 height 33
click at [1221, 60] on link "Profile" at bounding box center [1230, 65] width 130 height 27
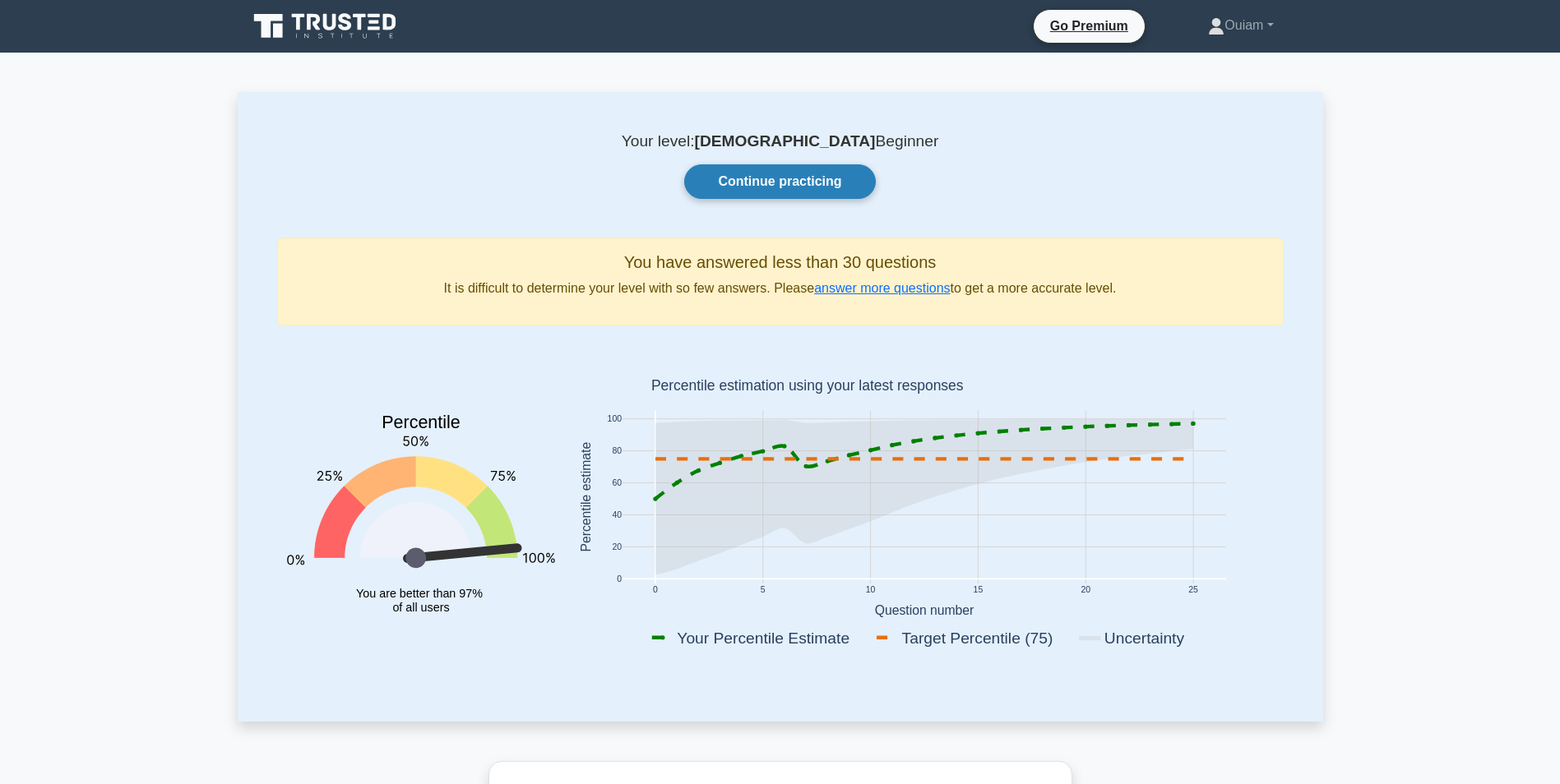
click at [783, 188] on link "Continue practicing" at bounding box center [779, 181] width 191 height 34
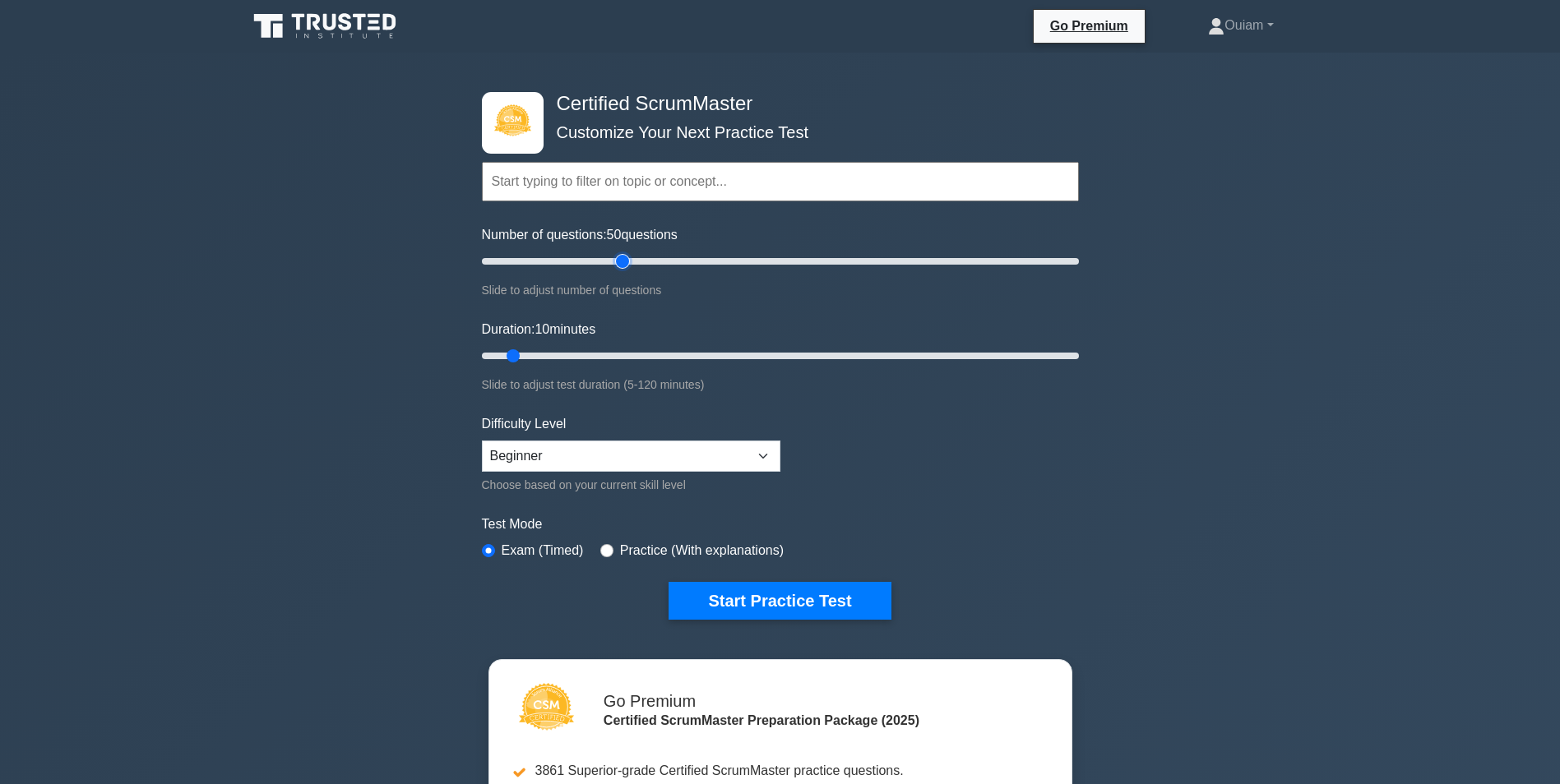
drag, startPoint x: 504, startPoint y: 258, endPoint x: 619, endPoint y: 264, distance: 115.2
type input "50"
click at [619, 264] on input "Number of questions: 50 questions" at bounding box center [781, 262] width 597 height 20
drag, startPoint x: 511, startPoint y: 351, endPoint x: 772, endPoint y: 349, distance: 261.0
type input "60"
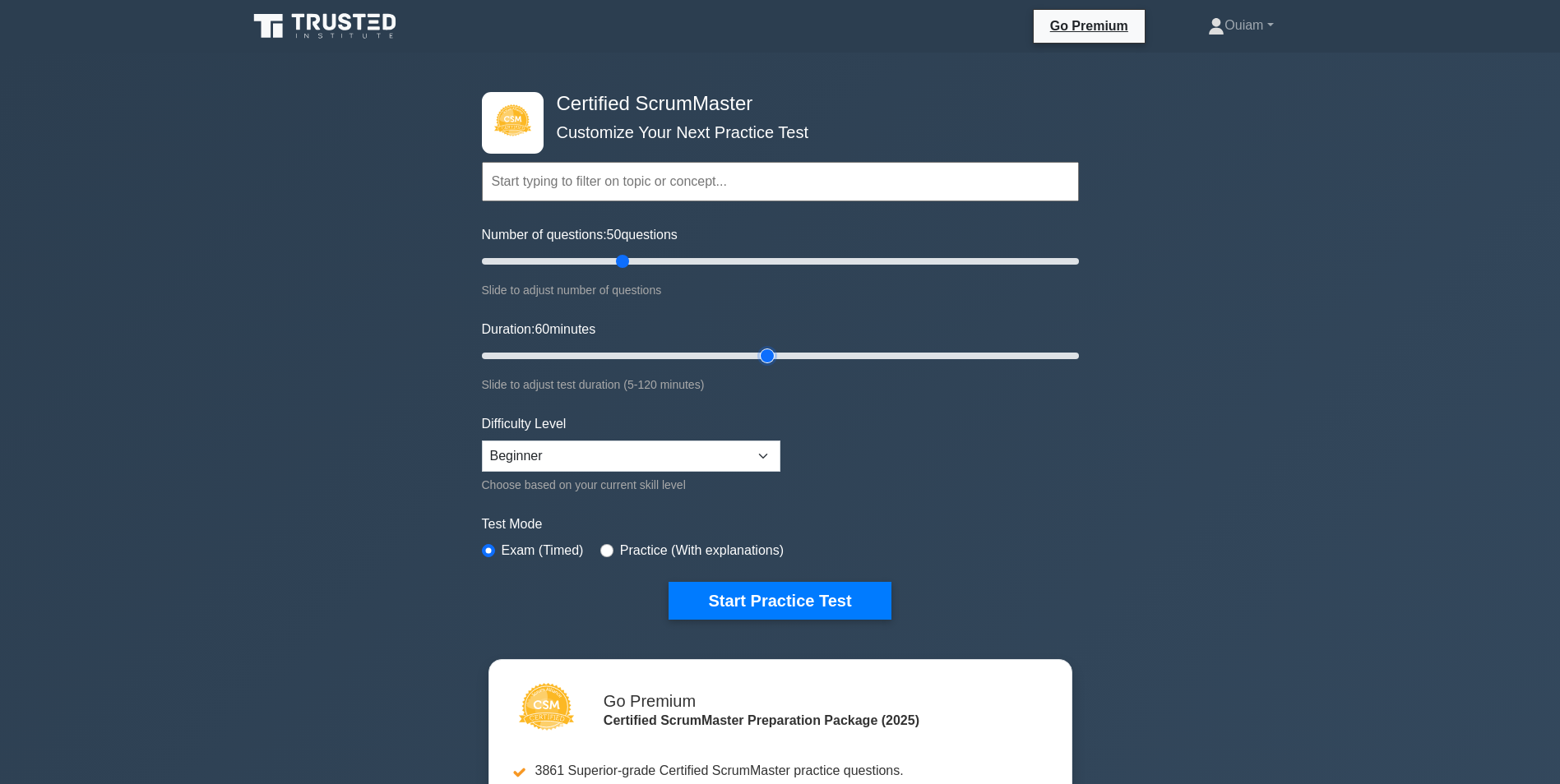
click at [772, 349] on input "Duration: 60 minutes" at bounding box center [781, 356] width 597 height 20
click at [677, 463] on select "Beginner Intermediate Expert" at bounding box center [632, 455] width 299 height 31
click at [873, 444] on form "Topics Basic Scrum Concepts Sprint Planning and Execution ScrumMaster Roles & R…" at bounding box center [781, 365] width 597 height 508
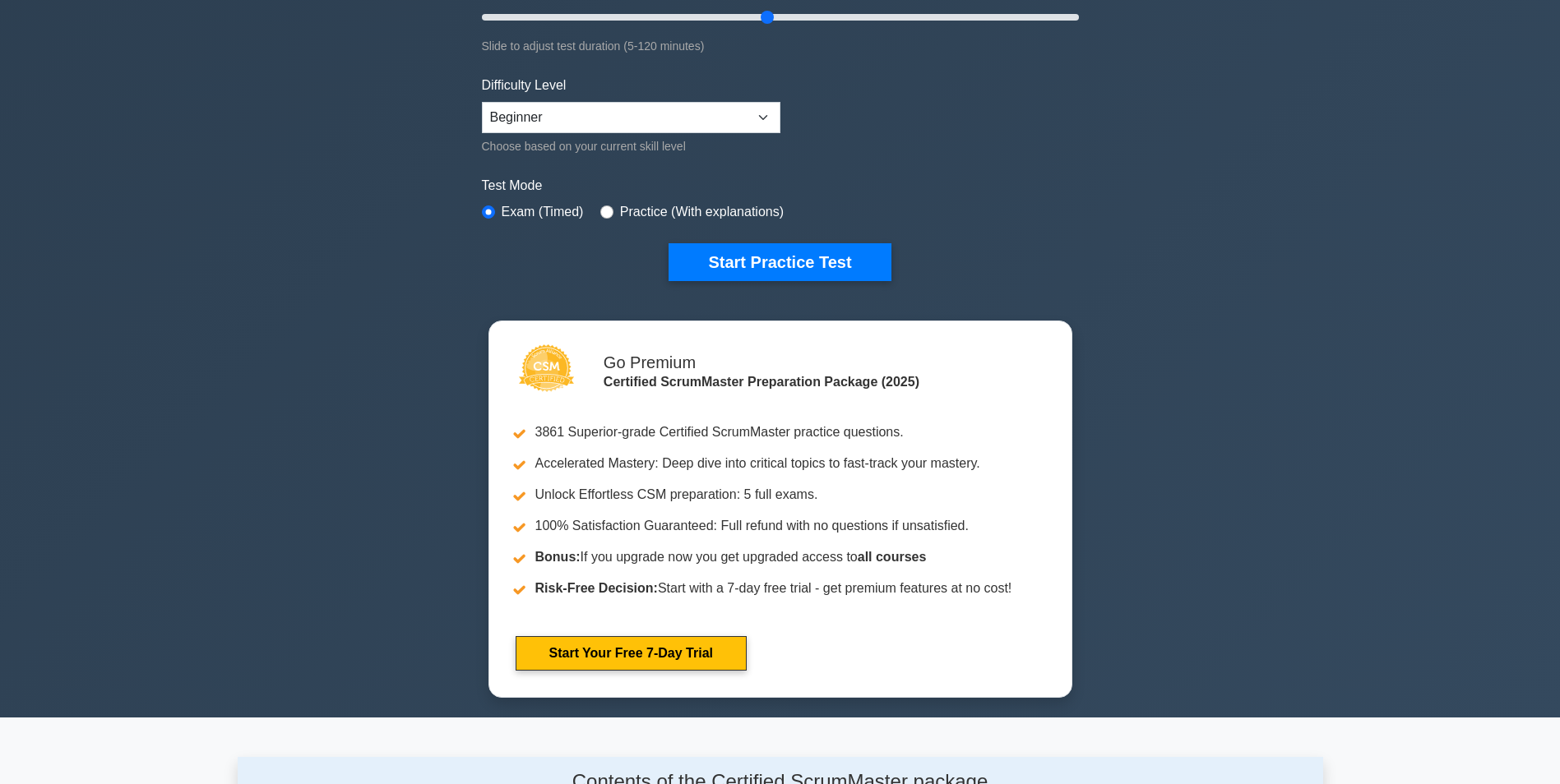
scroll to position [347, 0]
